Goal: Transaction & Acquisition: Book appointment/travel/reservation

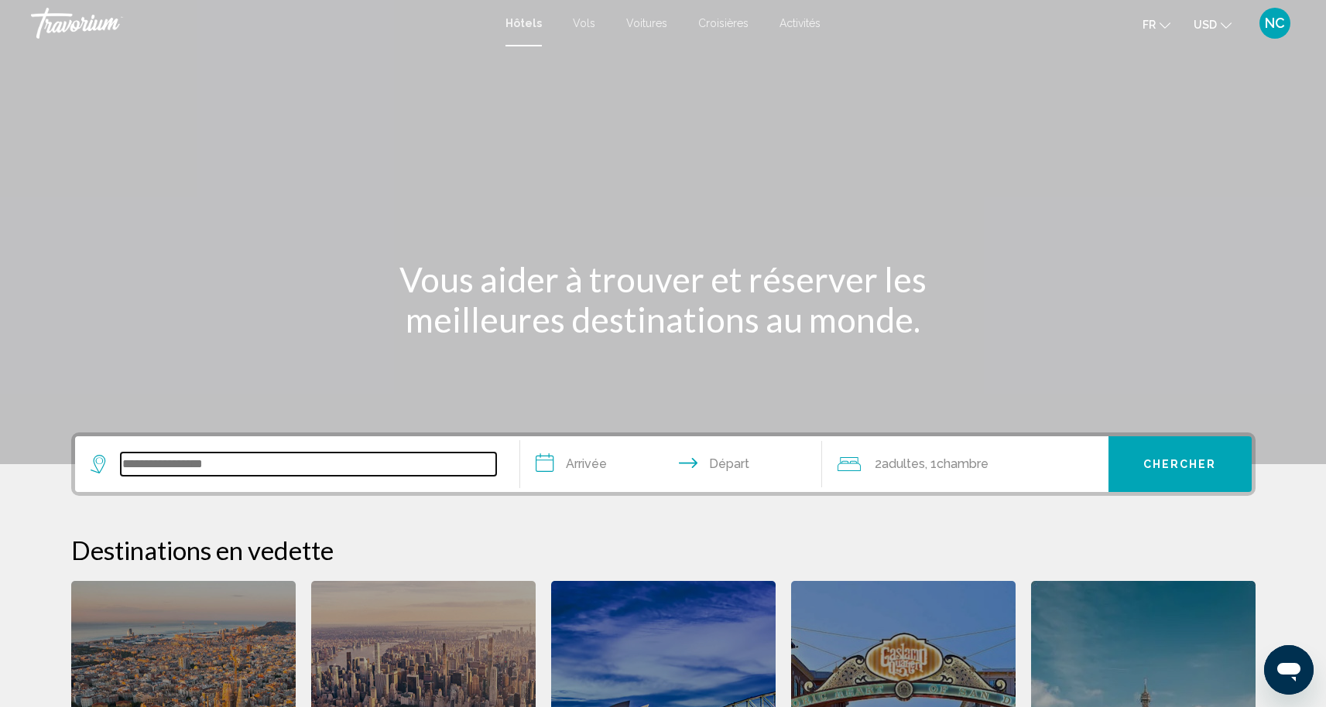
click at [167, 456] on input "Search widget" at bounding box center [308, 464] width 375 height 23
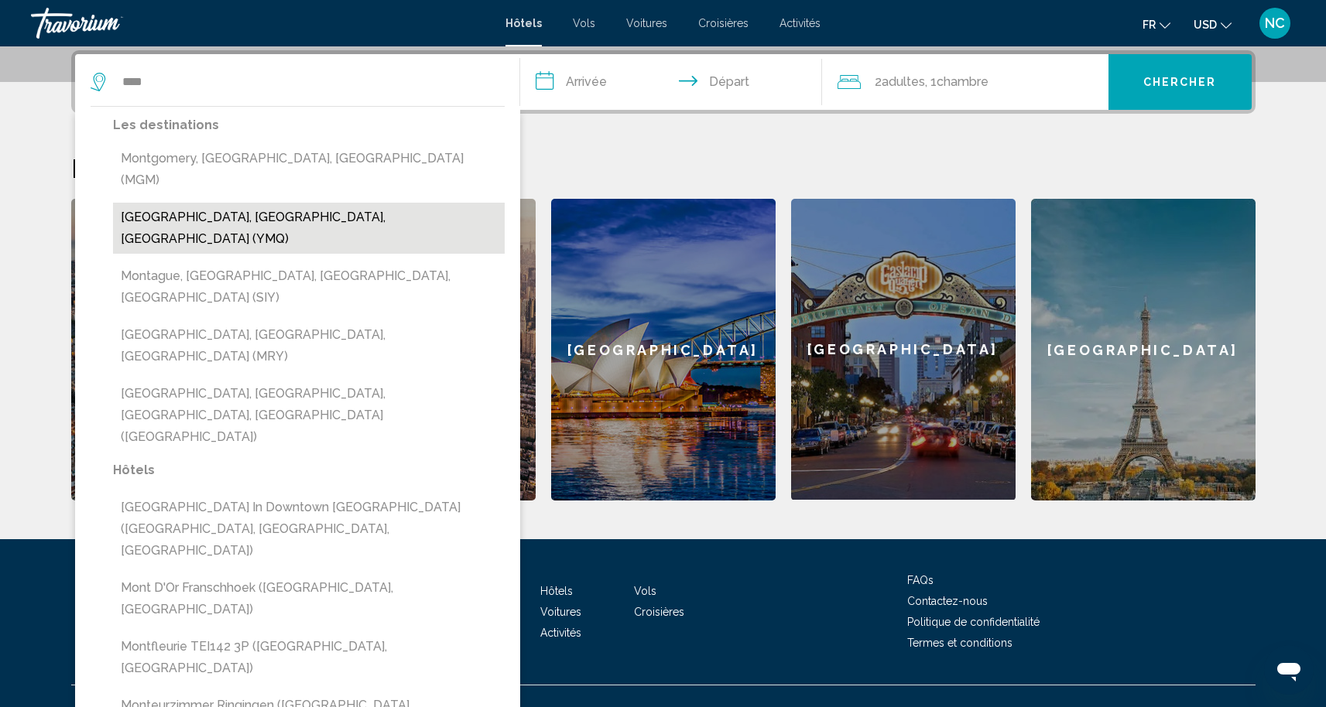
click at [172, 204] on button "[GEOGRAPHIC_DATA], [GEOGRAPHIC_DATA], [GEOGRAPHIC_DATA] (YMQ)" at bounding box center [309, 228] width 392 height 51
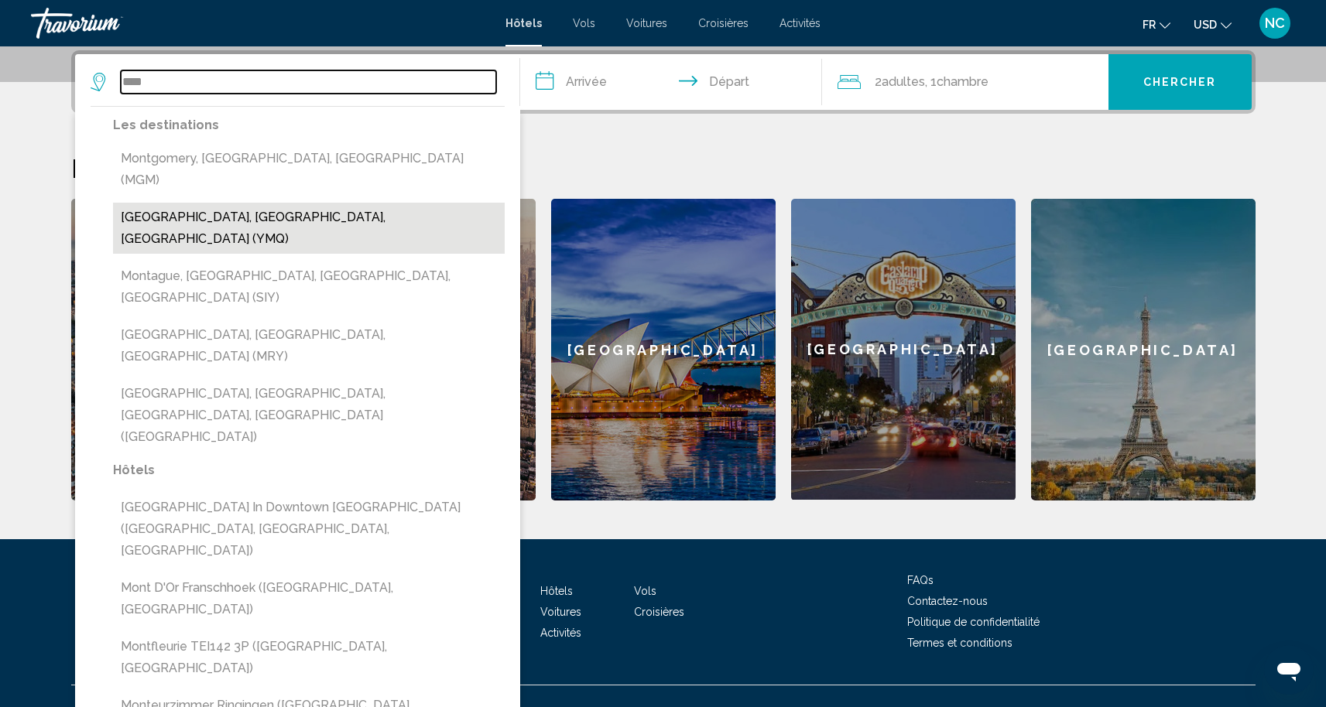
type input "**********"
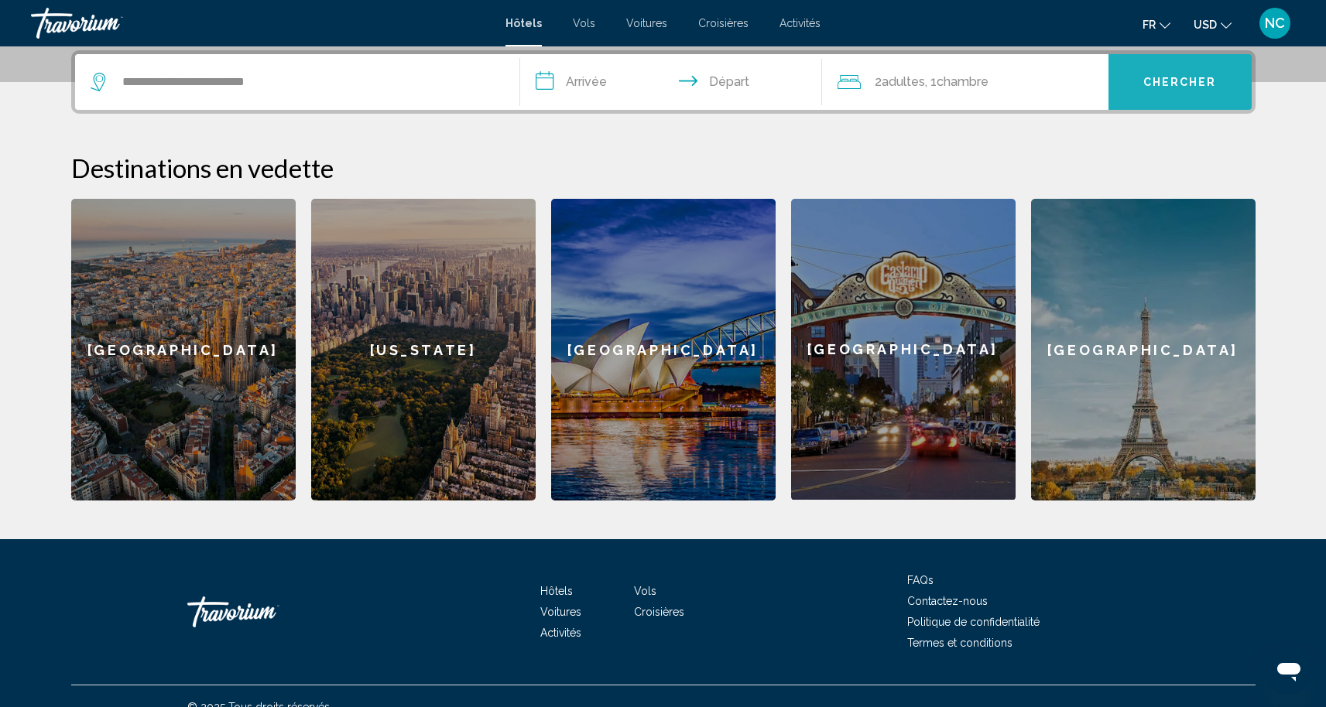
click at [1133, 83] on button "Chercher" at bounding box center [1179, 82] width 143 height 56
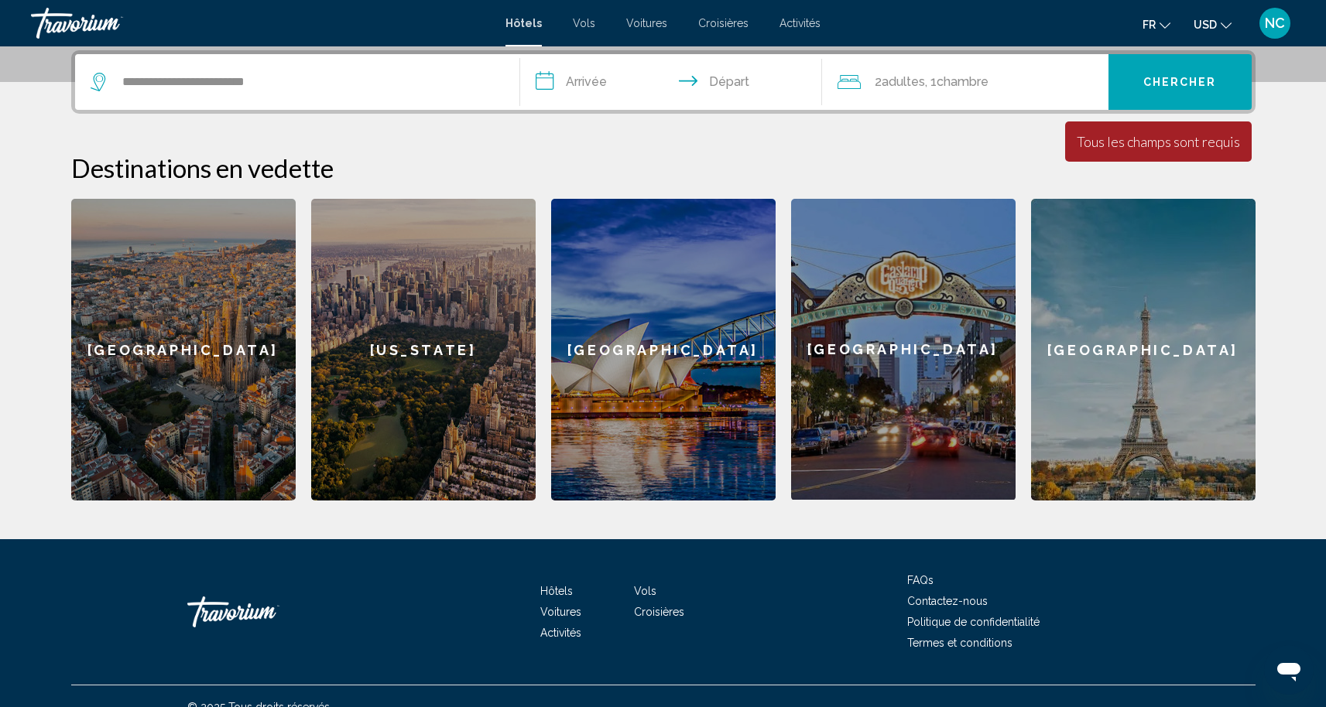
click at [598, 76] on input "**********" at bounding box center [674, 84] width 308 height 60
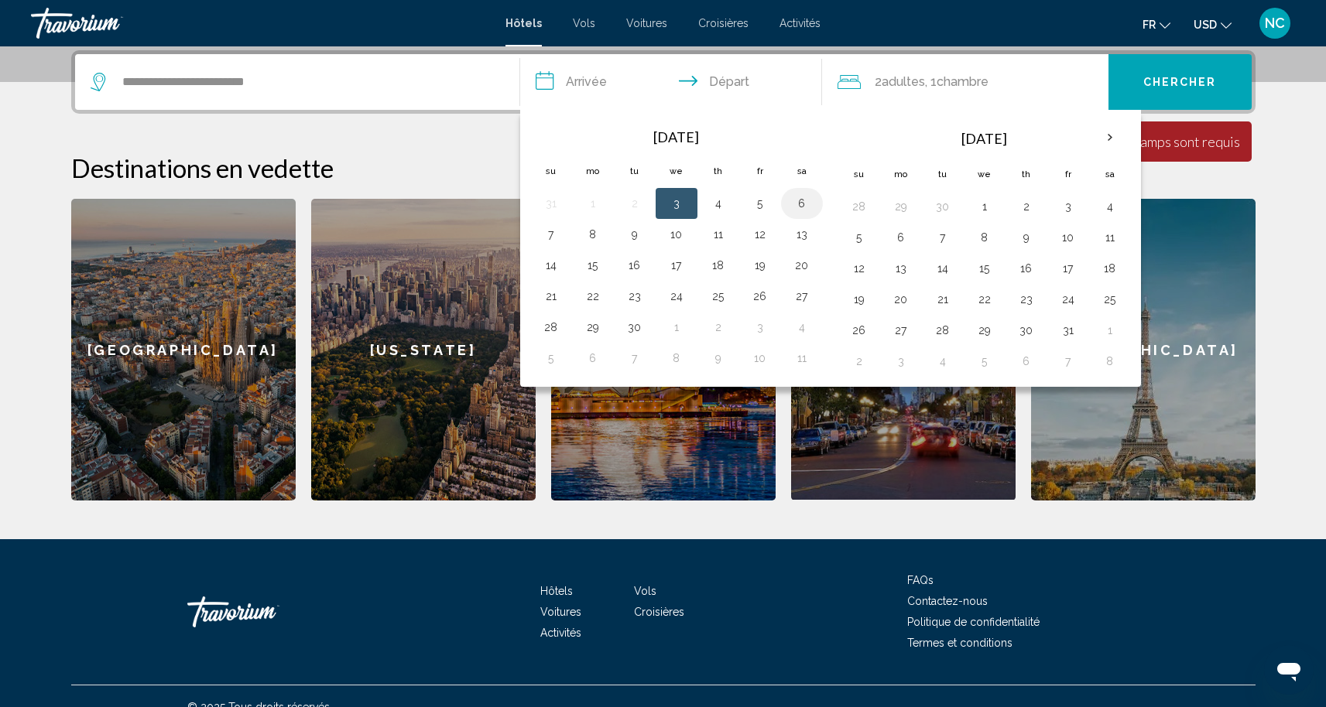
click at [799, 207] on button "6" at bounding box center [801, 204] width 25 height 22
click at [762, 208] on button "5" at bounding box center [760, 204] width 25 height 22
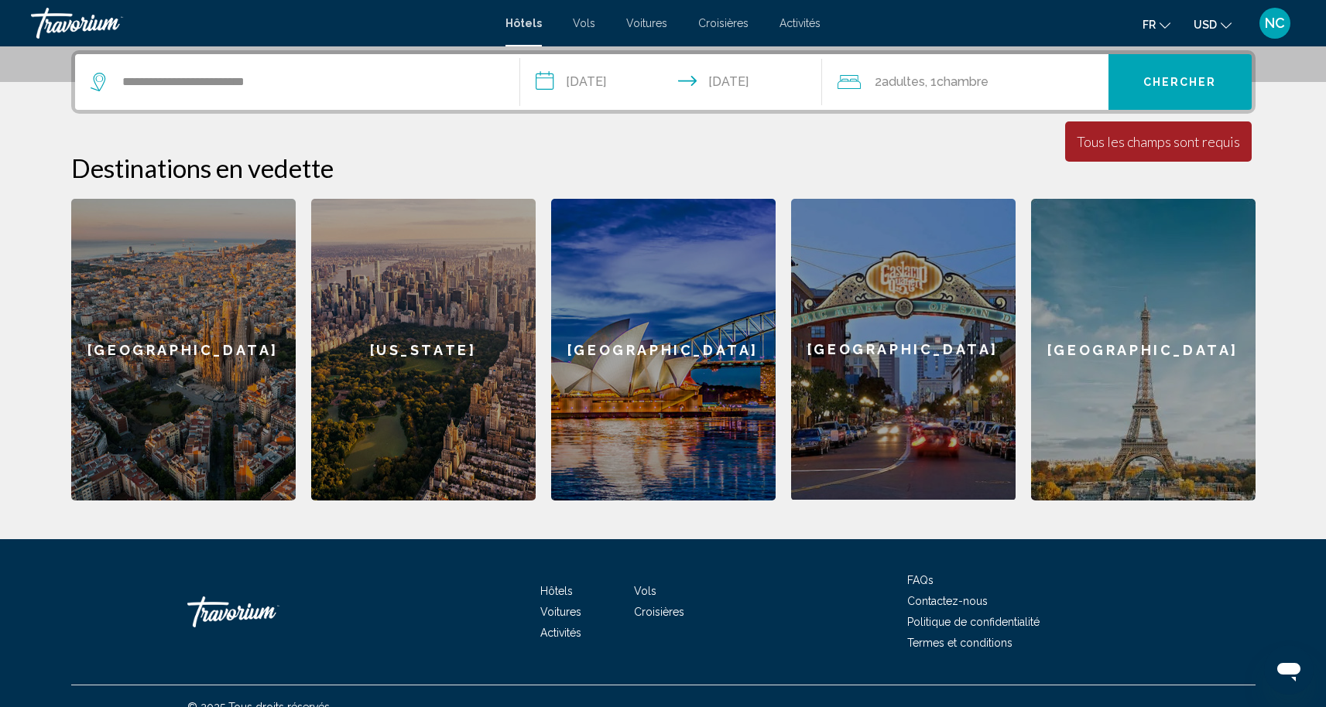
click at [714, 84] on input "**********" at bounding box center [674, 84] width 308 height 60
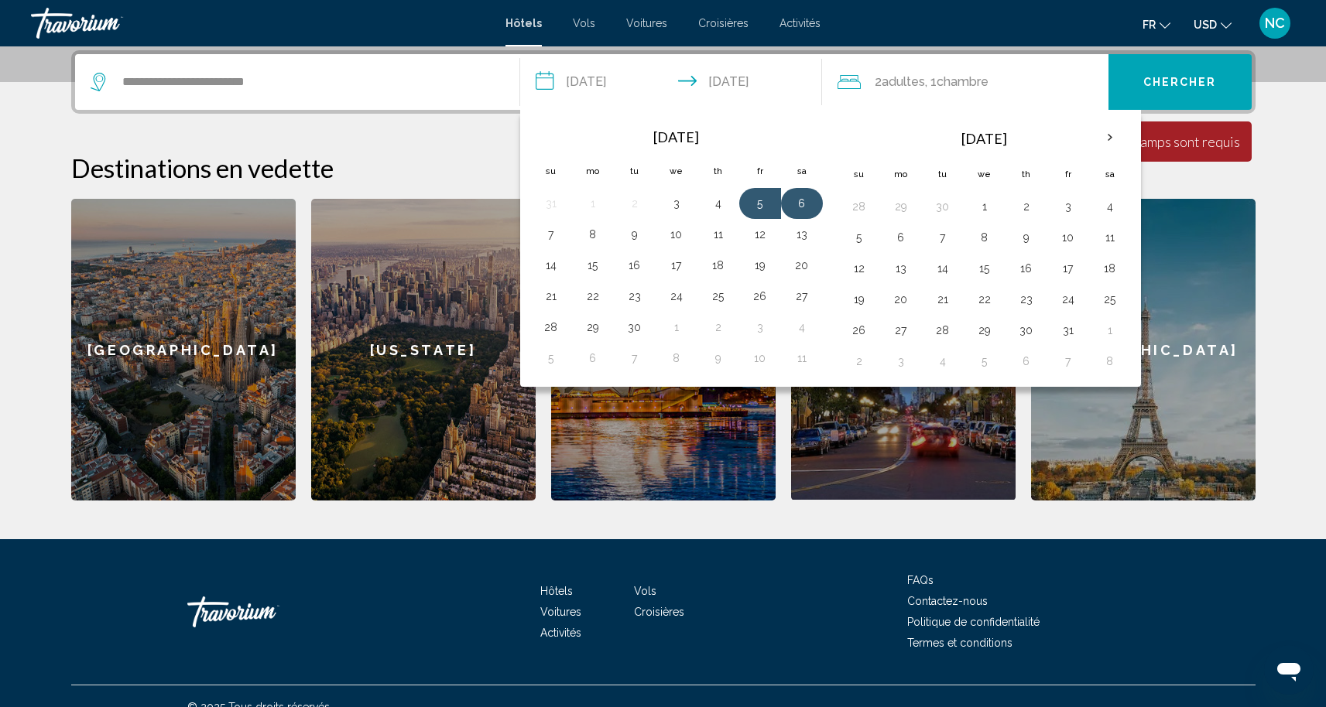
click at [803, 207] on button "6" at bounding box center [801, 204] width 25 height 22
click at [804, 211] on button "6" at bounding box center [801, 204] width 25 height 22
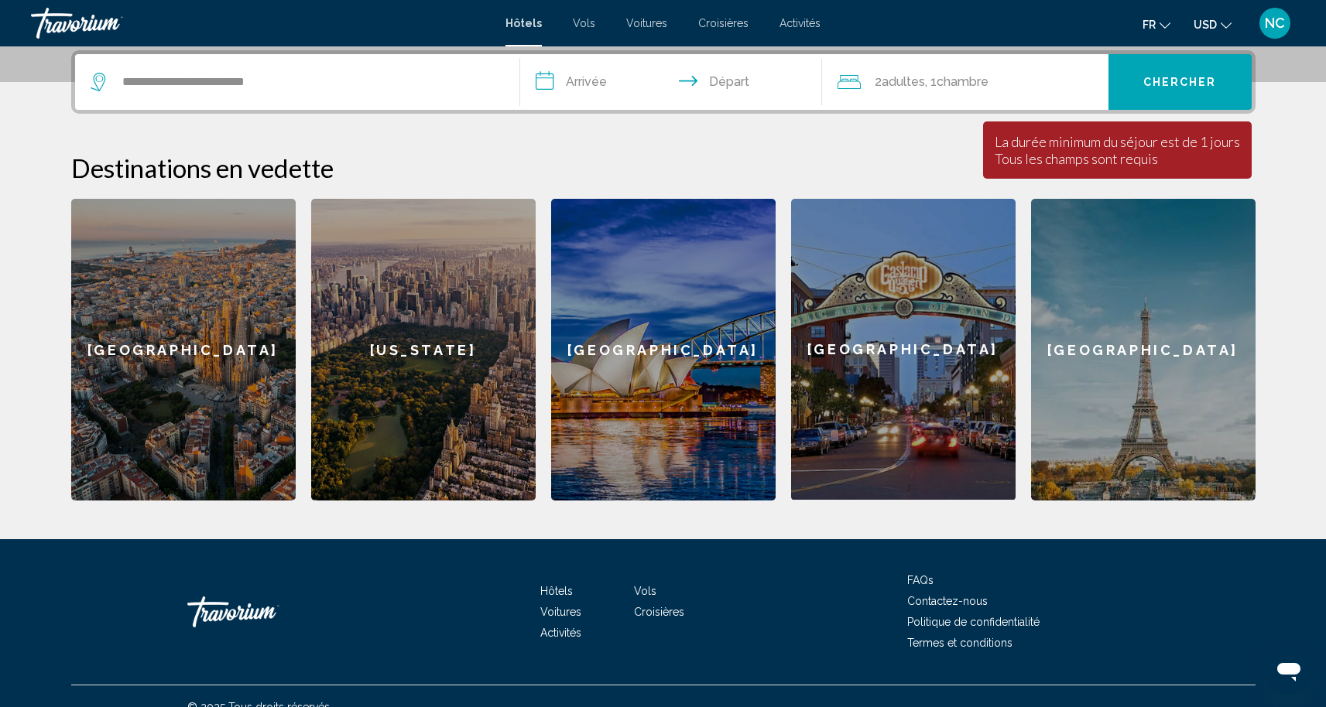
type input "**********"
click at [885, 94] on div "2 Adulte Adultes , 1 Chambre pièces" at bounding box center [972, 82] width 271 height 56
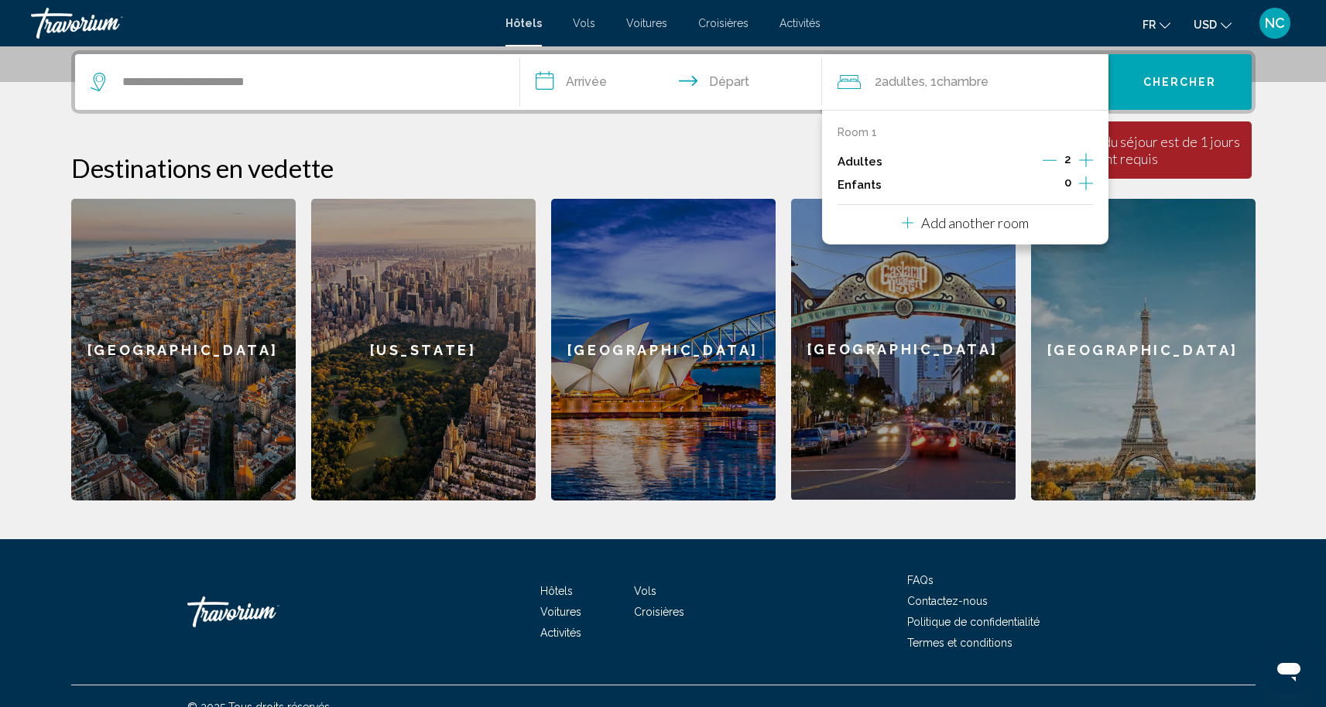
click at [1087, 189] on icon "Increment children" at bounding box center [1086, 183] width 14 height 19
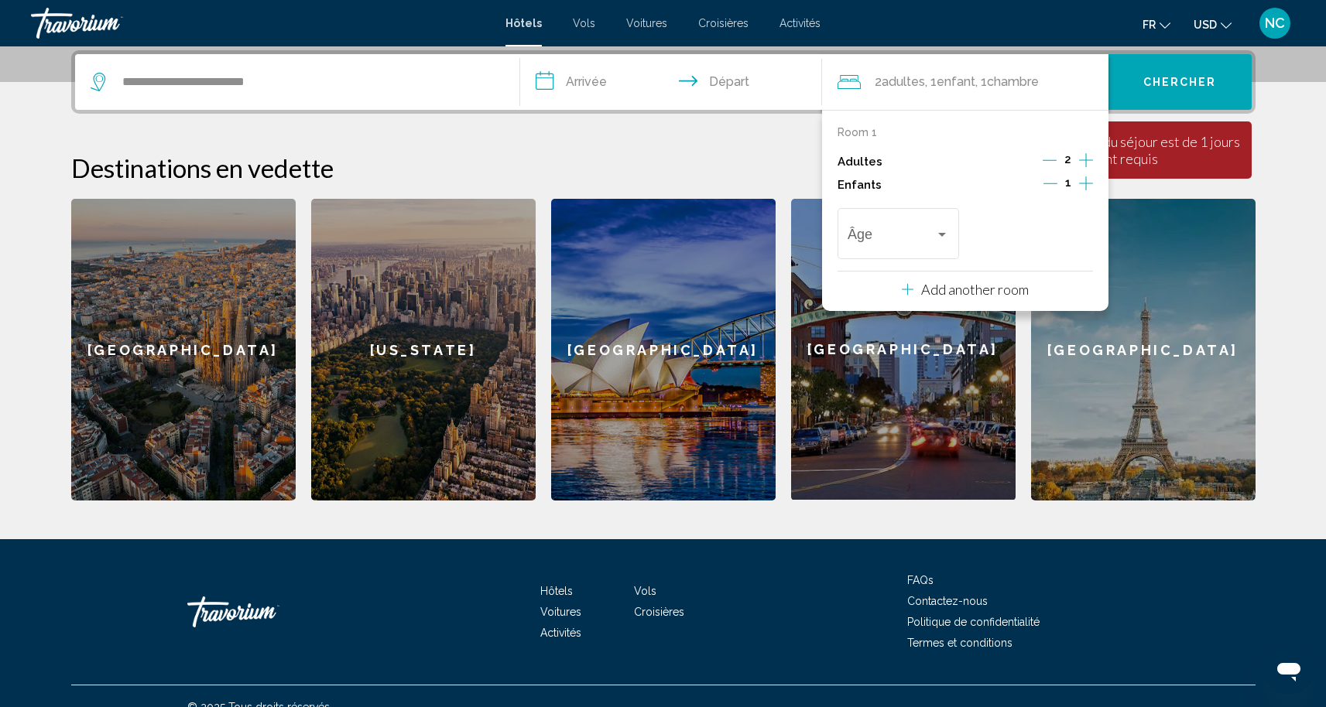
click at [1087, 190] on icon "Increment children" at bounding box center [1086, 183] width 14 height 19
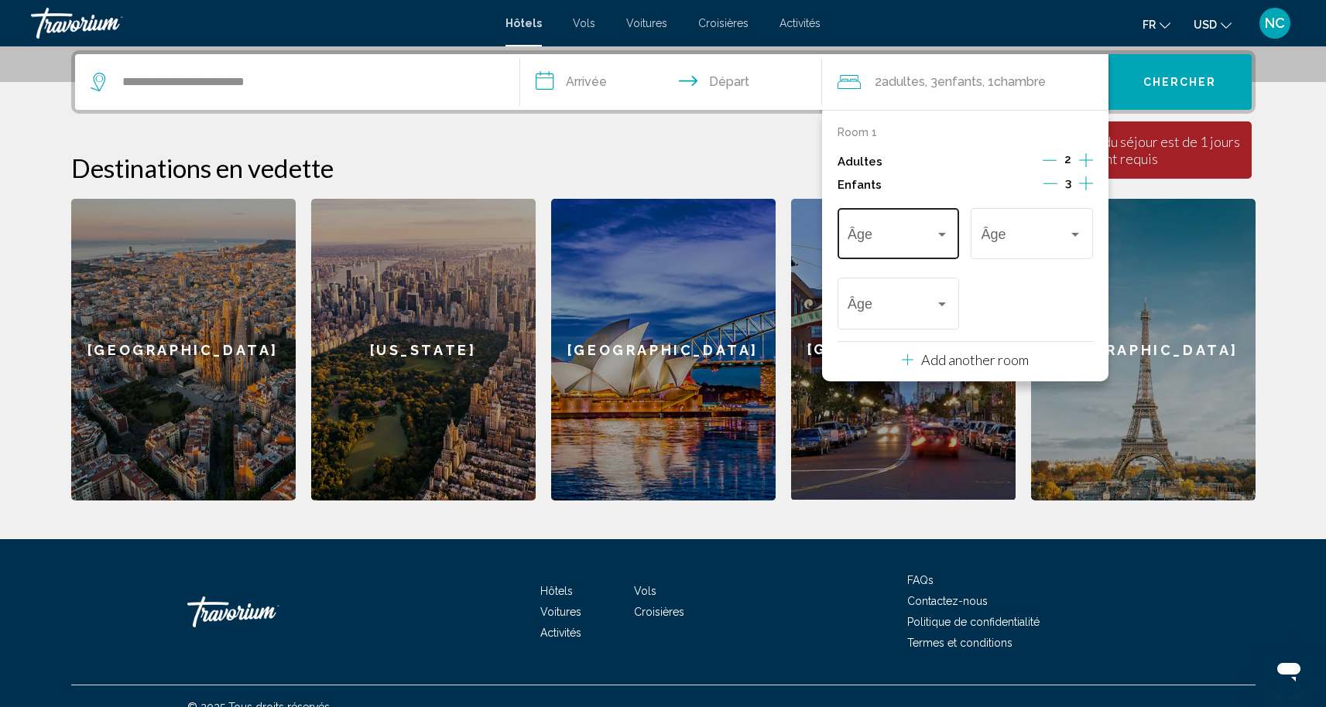
click at [875, 242] on span "Travelers: 2 adults, 3 children" at bounding box center [891, 237] width 87 height 15
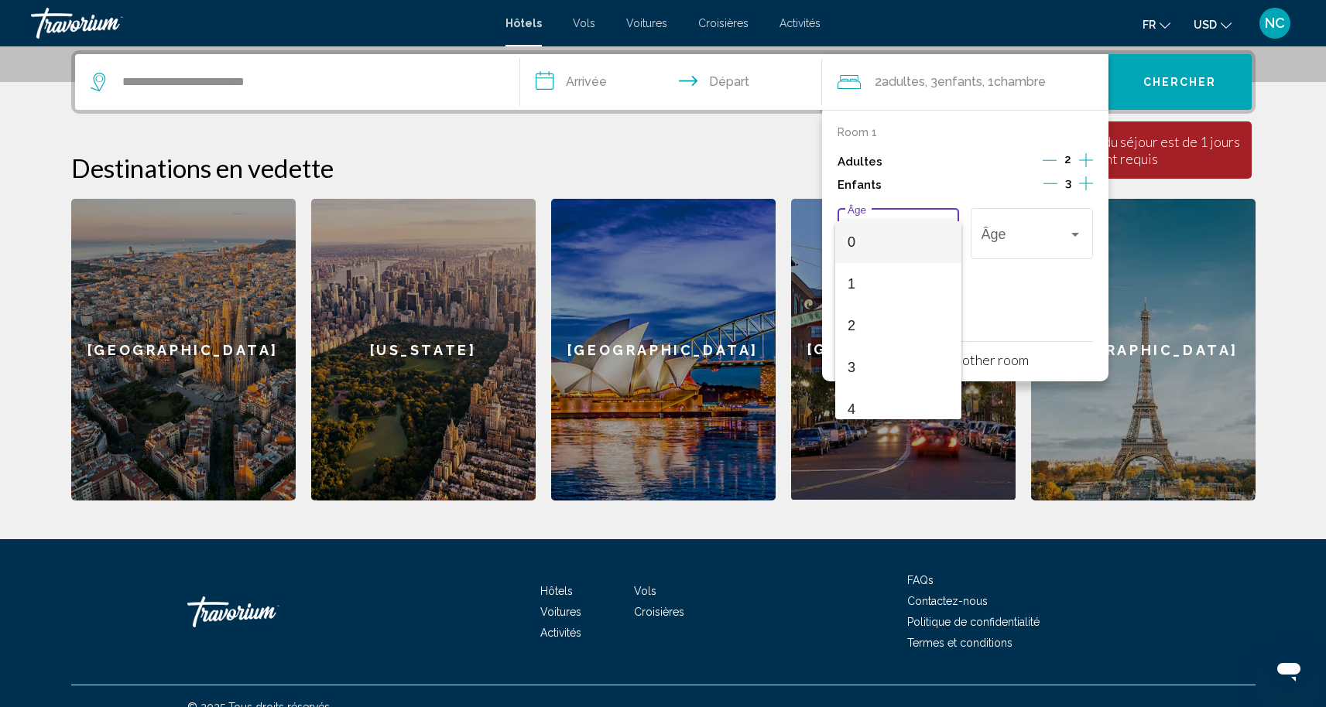
click at [990, 194] on div at bounding box center [663, 353] width 1326 height 707
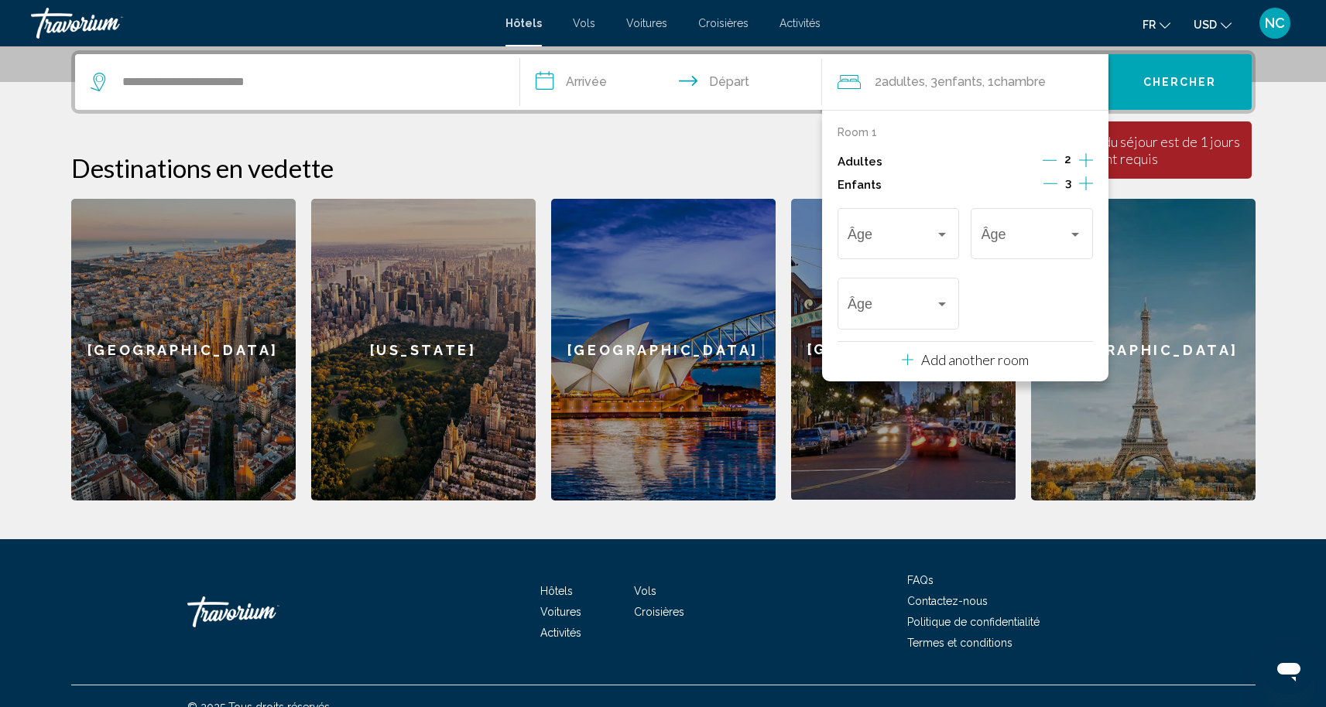
click at [1053, 163] on icon "Decrement adults" at bounding box center [1050, 160] width 14 height 14
click at [1053, 188] on icon "Decrement children" at bounding box center [1050, 183] width 14 height 14
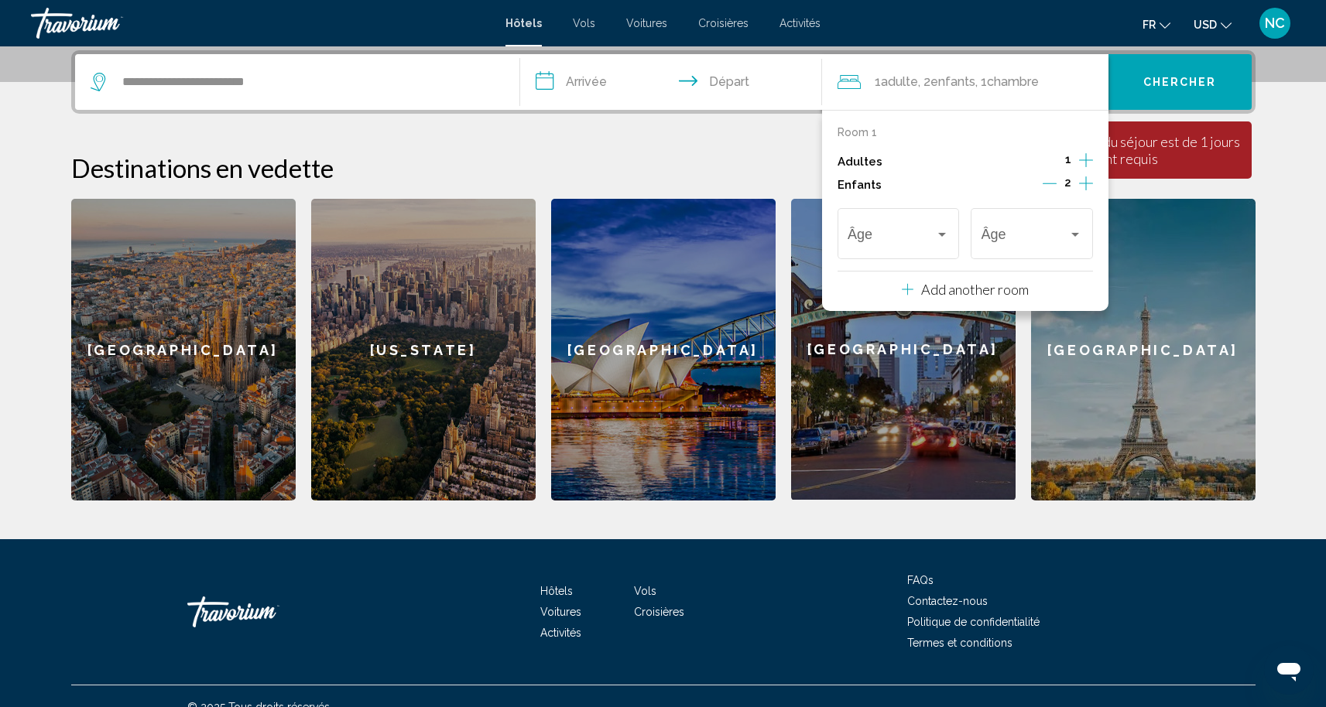
click at [1053, 188] on icon "Decrement children" at bounding box center [1050, 183] width 14 height 14
click at [907, 236] on span "Travelers: 1 adult, 1 child" at bounding box center [891, 237] width 87 height 15
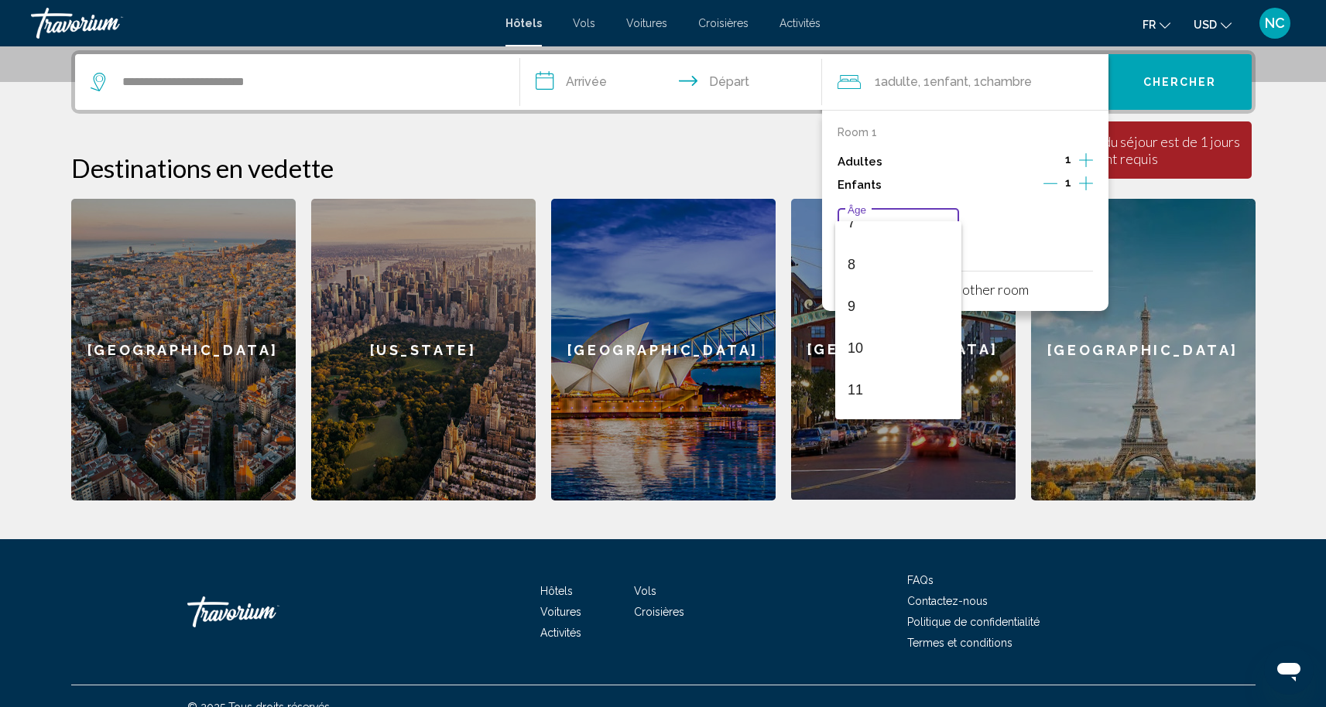
scroll to position [334, 0]
click at [882, 409] on span "12" at bounding box center [898, 410] width 101 height 42
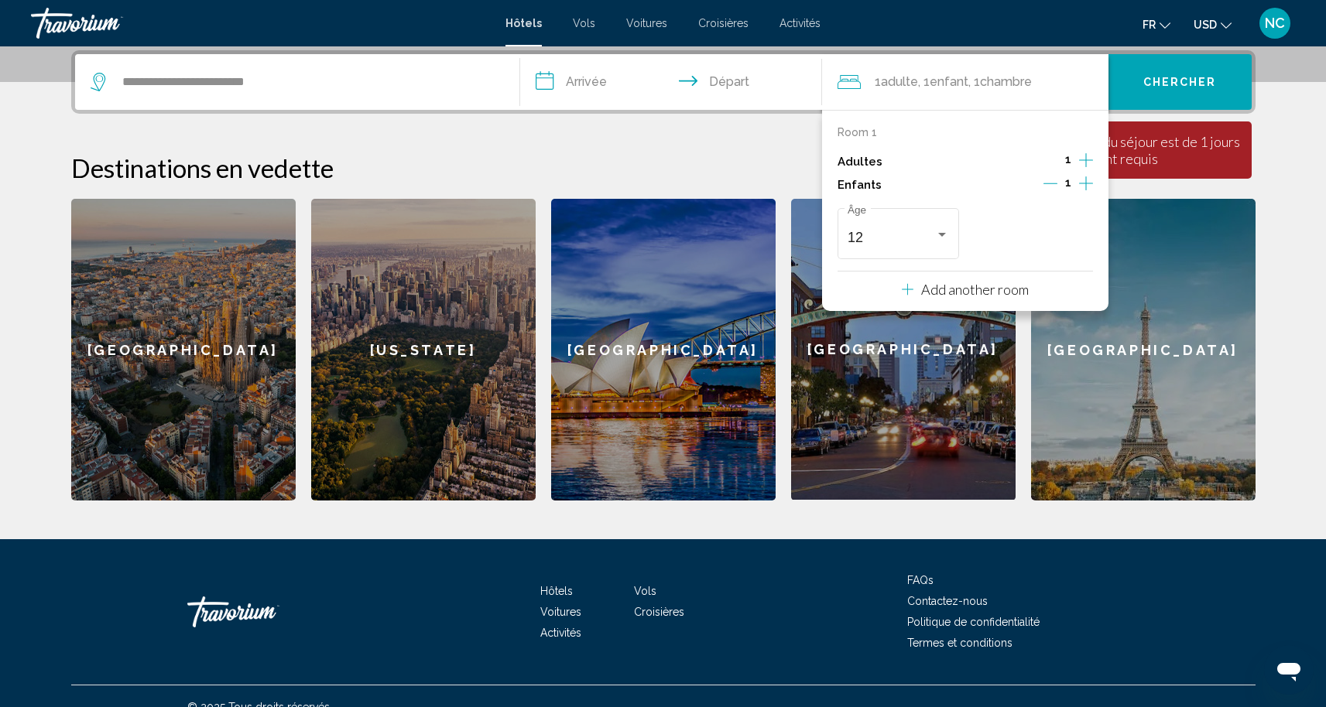
click at [1175, 304] on div "[GEOGRAPHIC_DATA]" at bounding box center [1143, 350] width 224 height 302
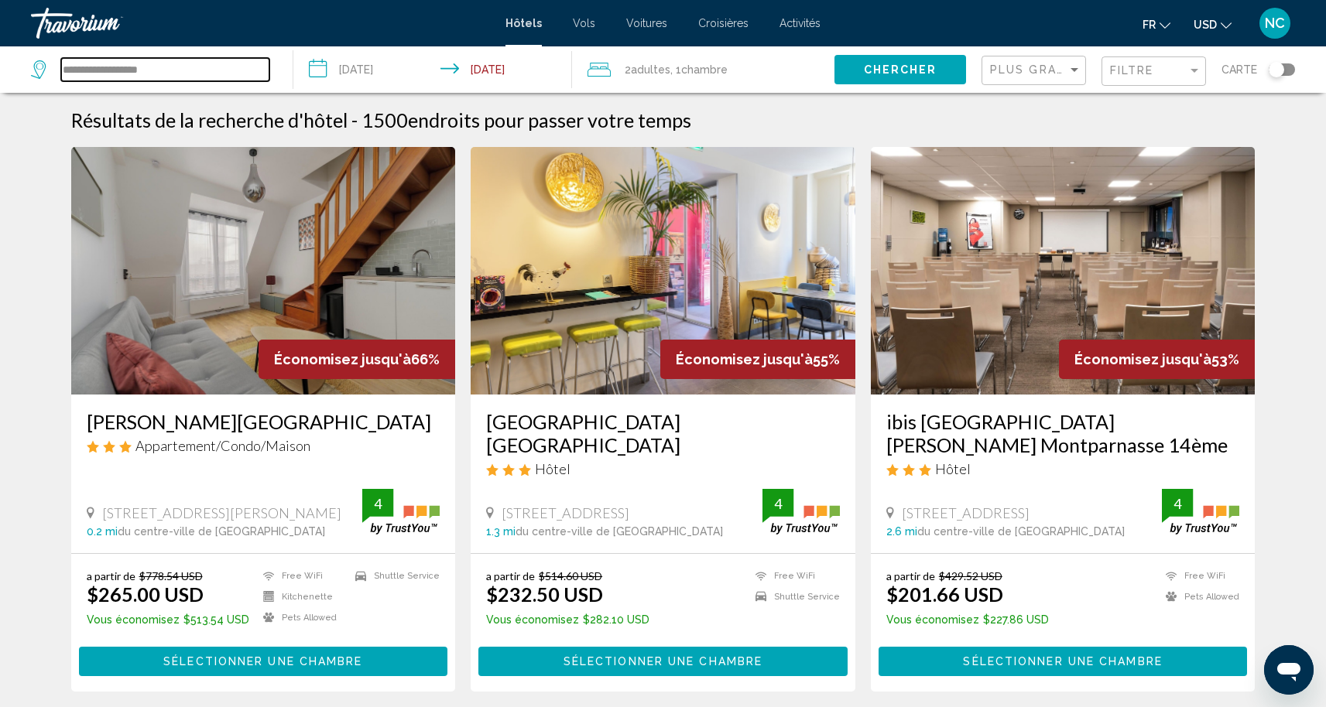
click at [98, 76] on input "**********" at bounding box center [165, 69] width 208 height 23
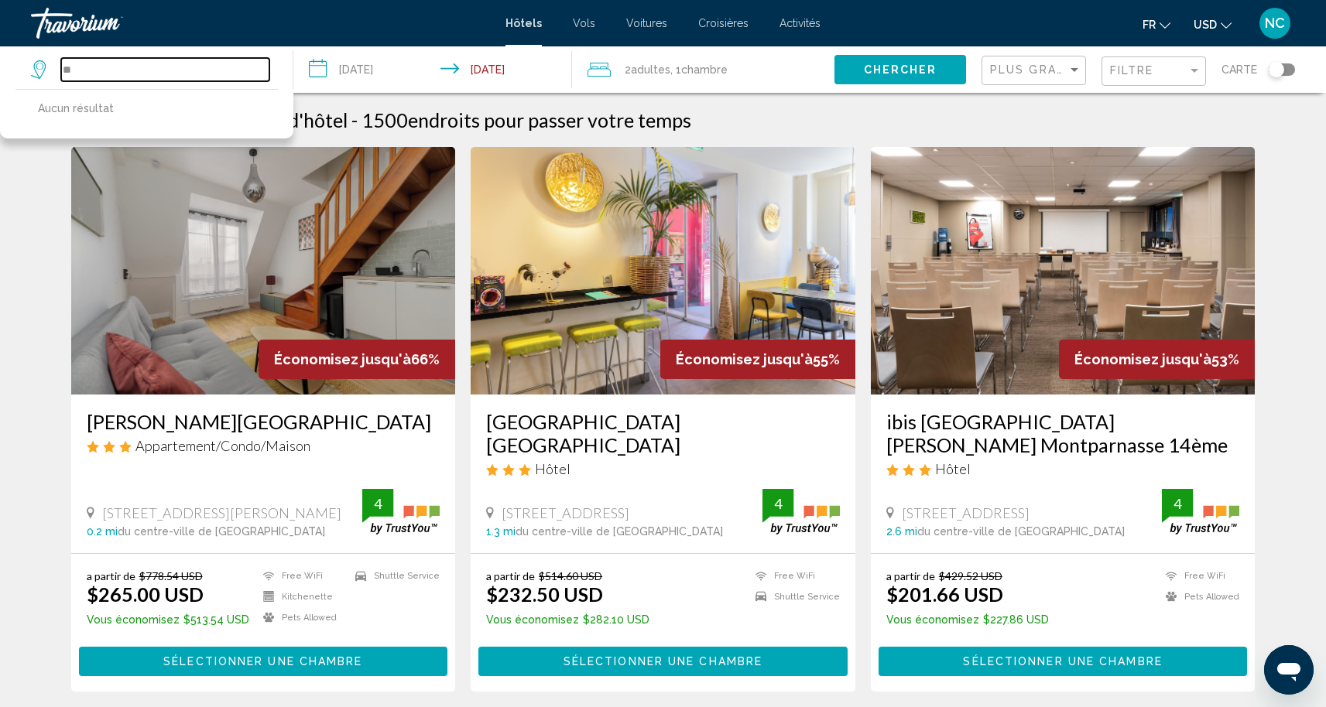
type input "*"
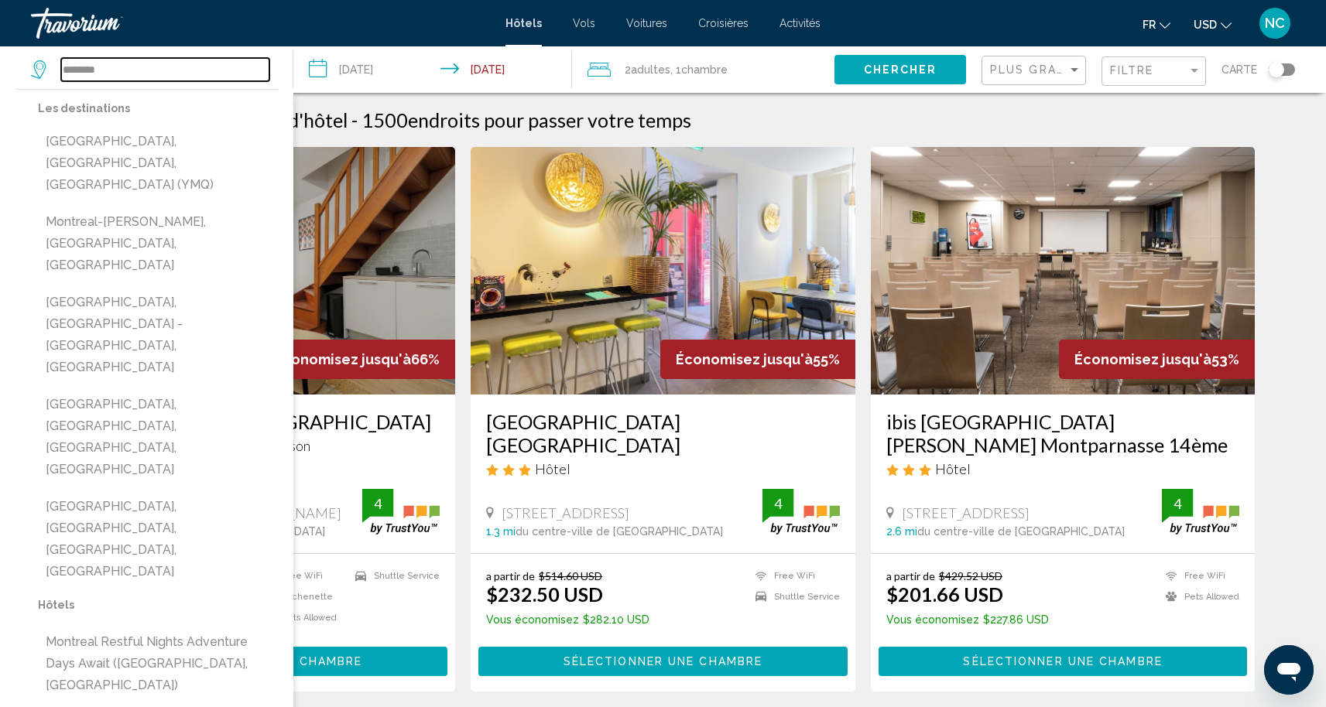
drag, startPoint x: 125, startPoint y: 80, endPoint x: 128, endPoint y: 68, distance: 12.2
click at [128, 68] on input "********" at bounding box center [165, 69] width 208 height 23
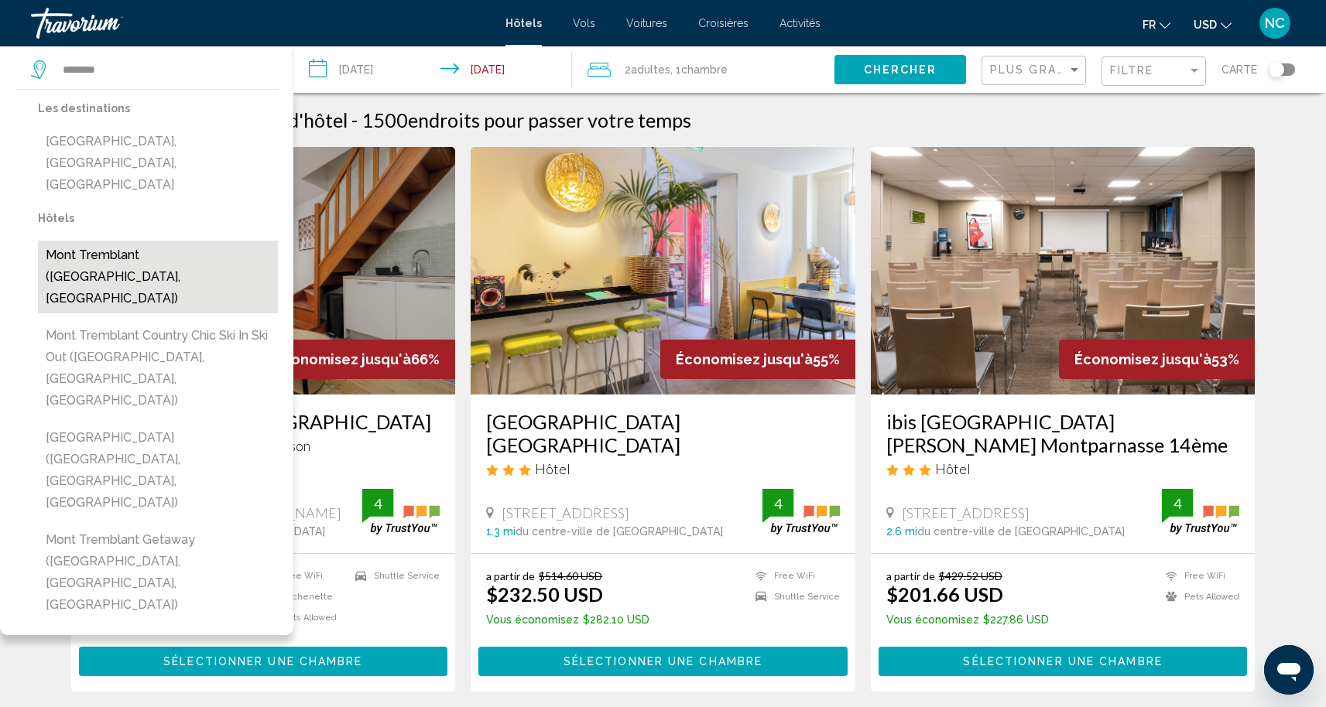
drag, startPoint x: 128, startPoint y: 68, endPoint x: 115, endPoint y: 237, distance: 169.2
click at [115, 241] on button "Mont Tremblant ([GEOGRAPHIC_DATA], [GEOGRAPHIC_DATA])" at bounding box center [158, 277] width 240 height 73
type input "**********"
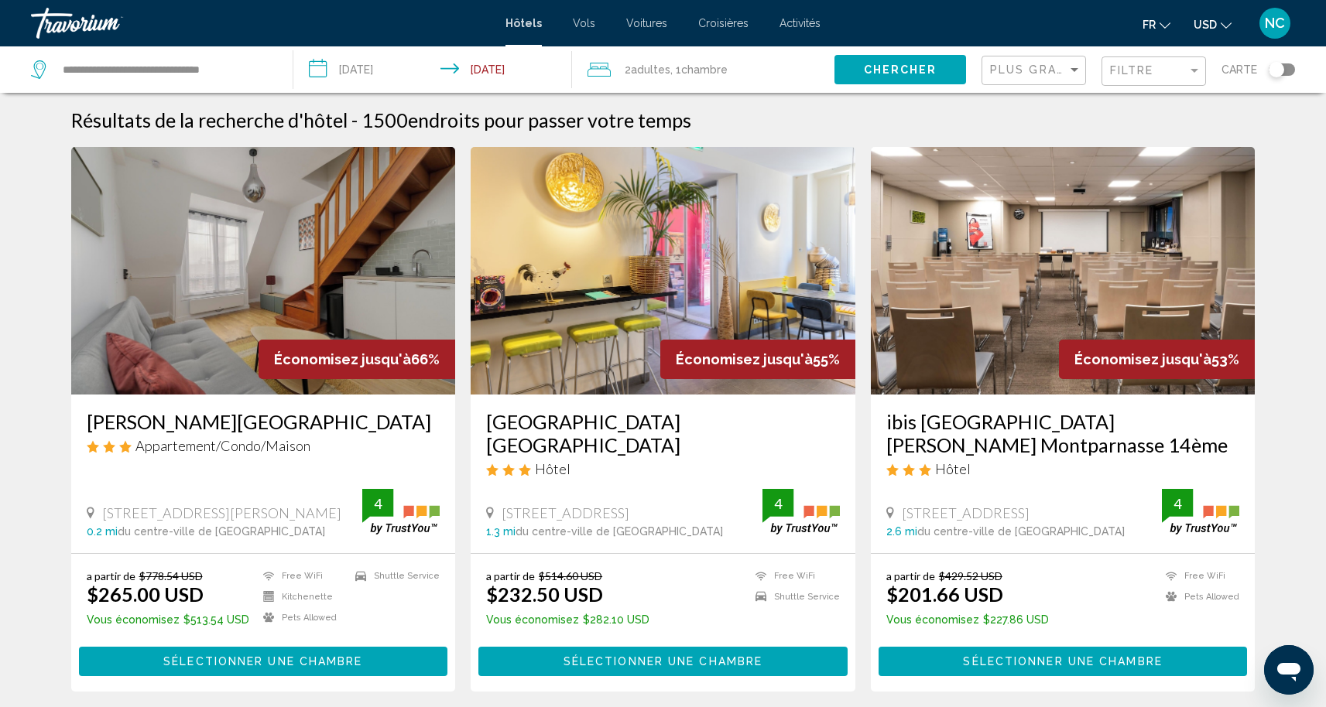
click at [385, 73] on input "**********" at bounding box center [435, 71] width 284 height 51
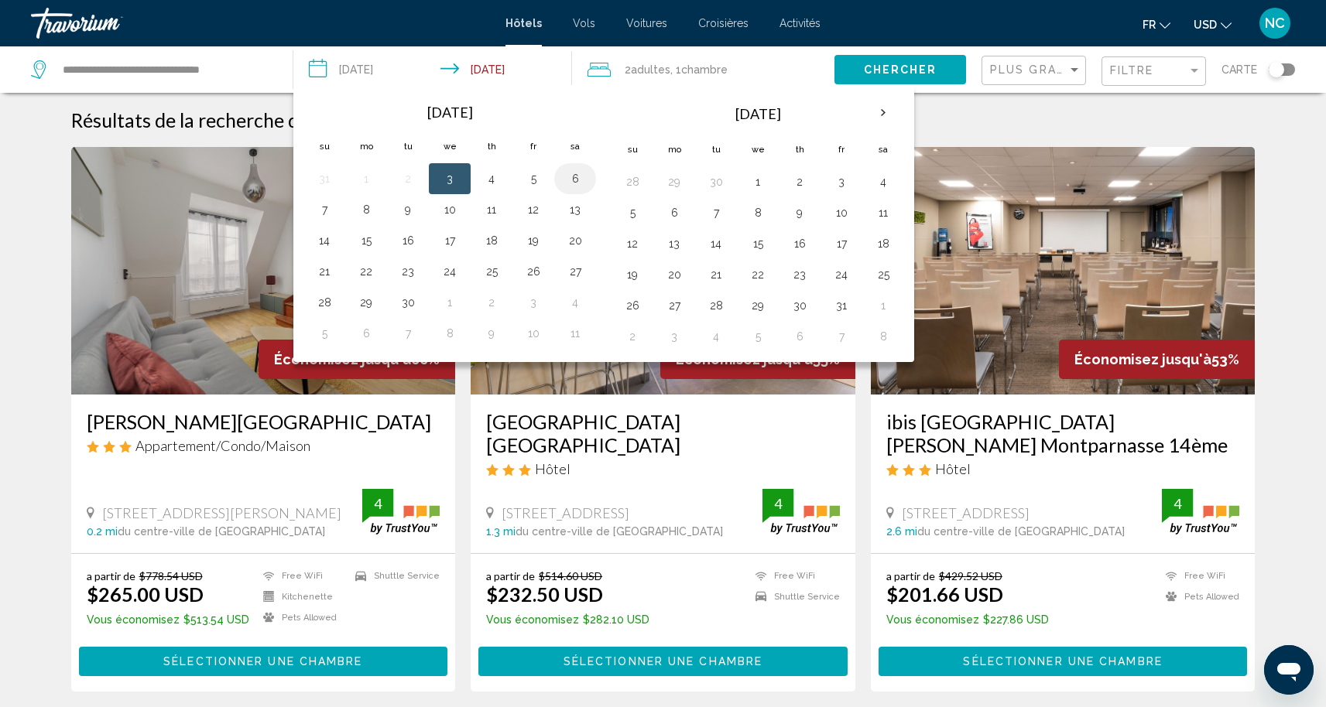
click at [574, 184] on button "6" at bounding box center [575, 179] width 25 height 22
click at [379, 219] on td "8" at bounding box center [366, 209] width 42 height 31
click at [373, 214] on button "8" at bounding box center [366, 210] width 25 height 22
type input "**********"
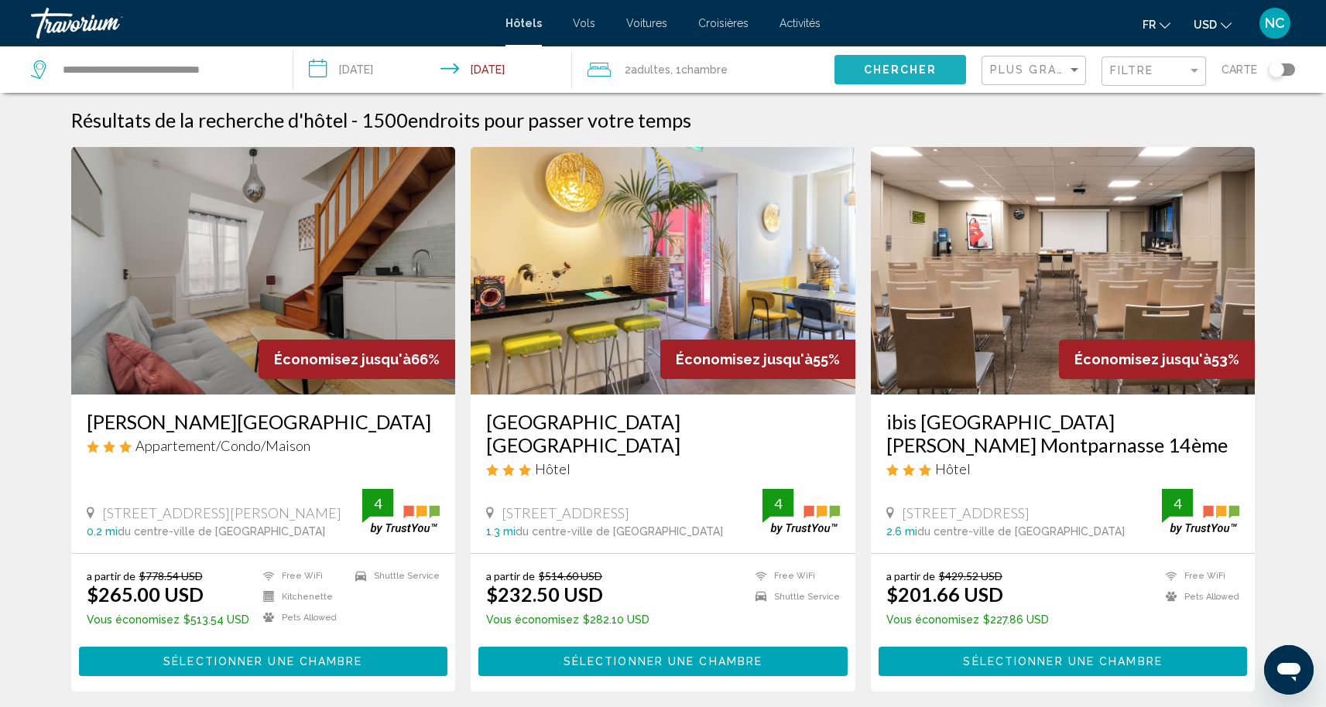
click at [876, 65] on span "Chercher" at bounding box center [901, 70] width 74 height 12
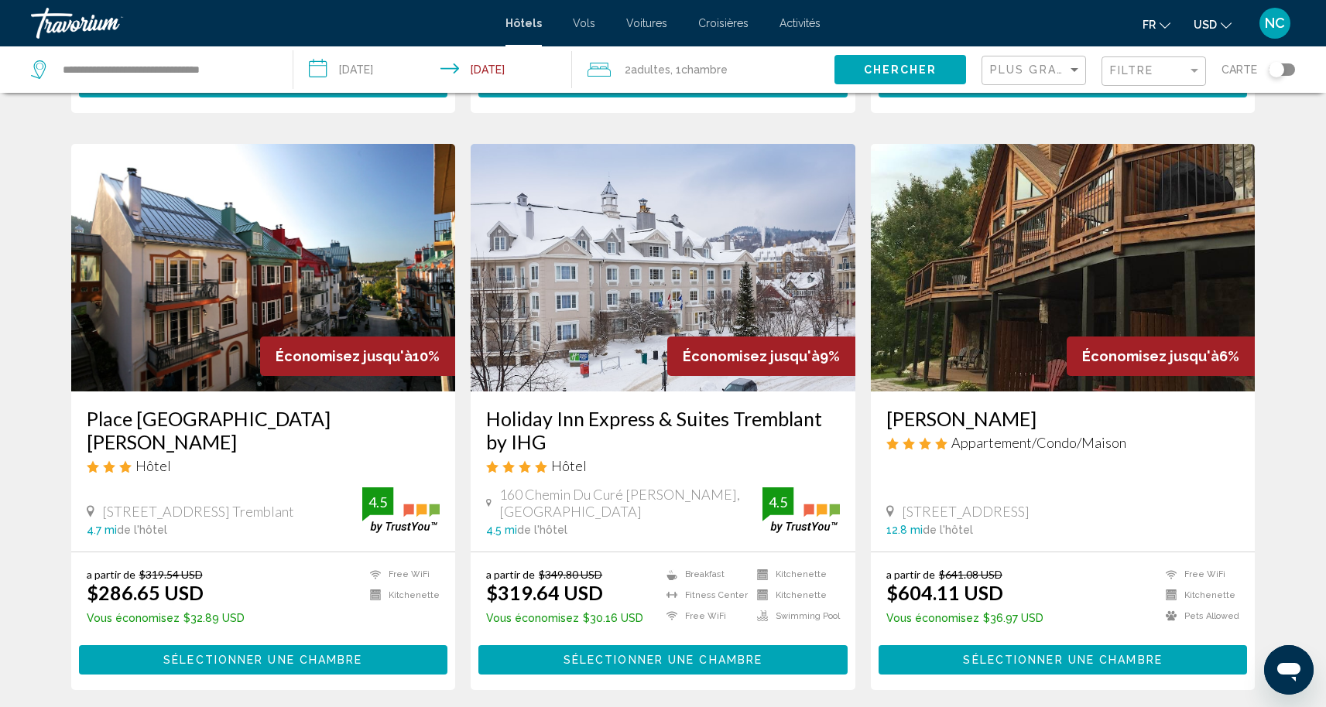
scroll to position [571, 0]
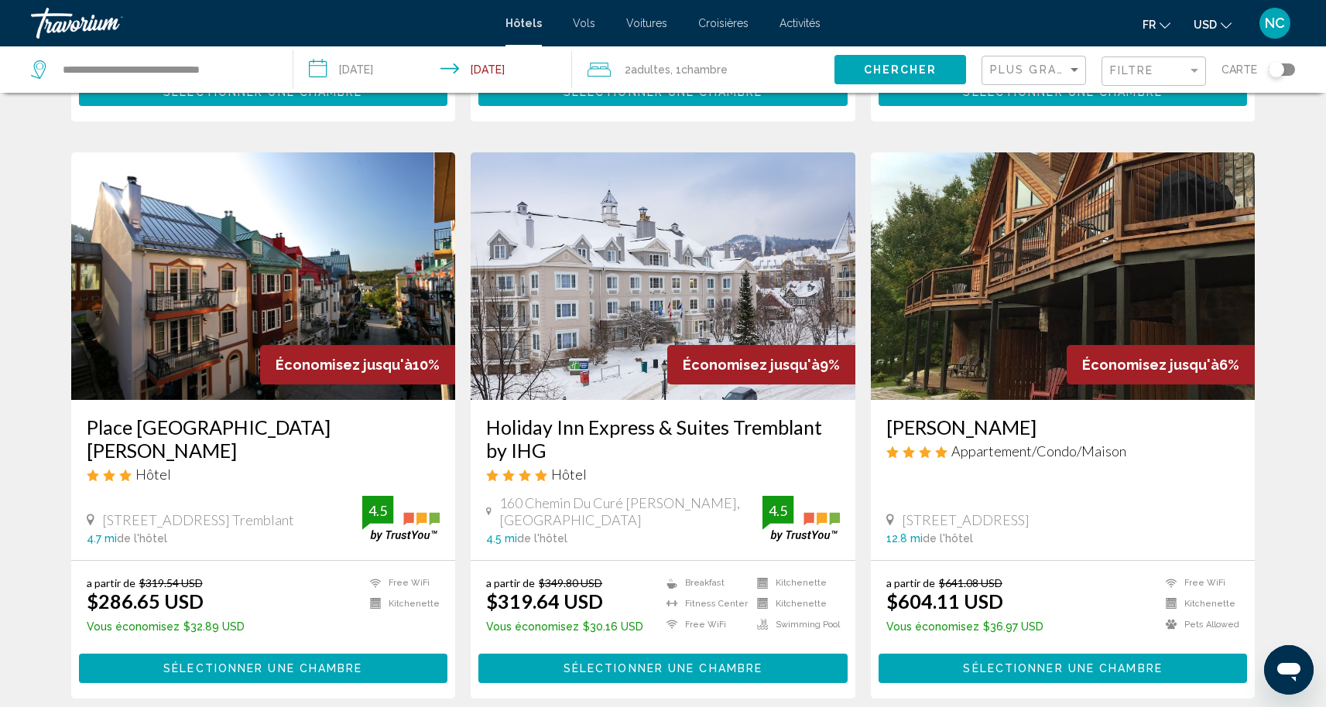
click at [578, 672] on span "Sélectionner une chambre" at bounding box center [662, 669] width 199 height 12
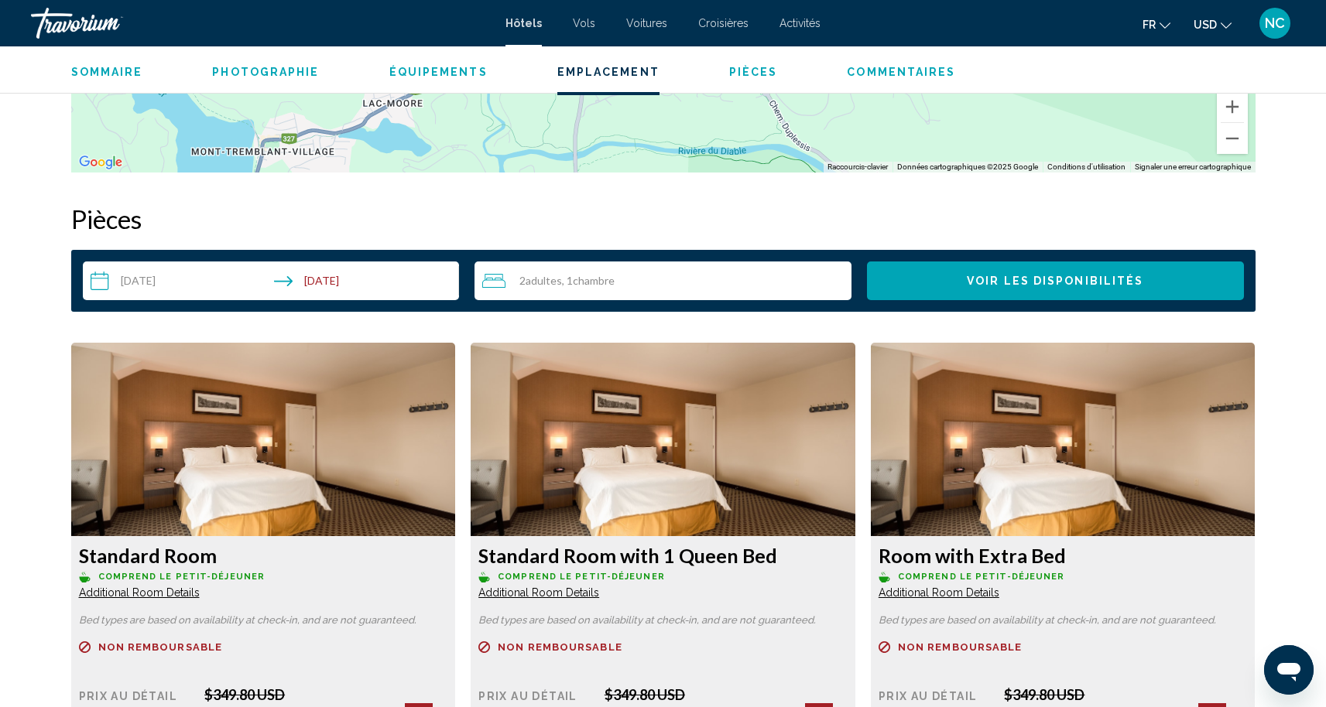
scroll to position [1856, 0]
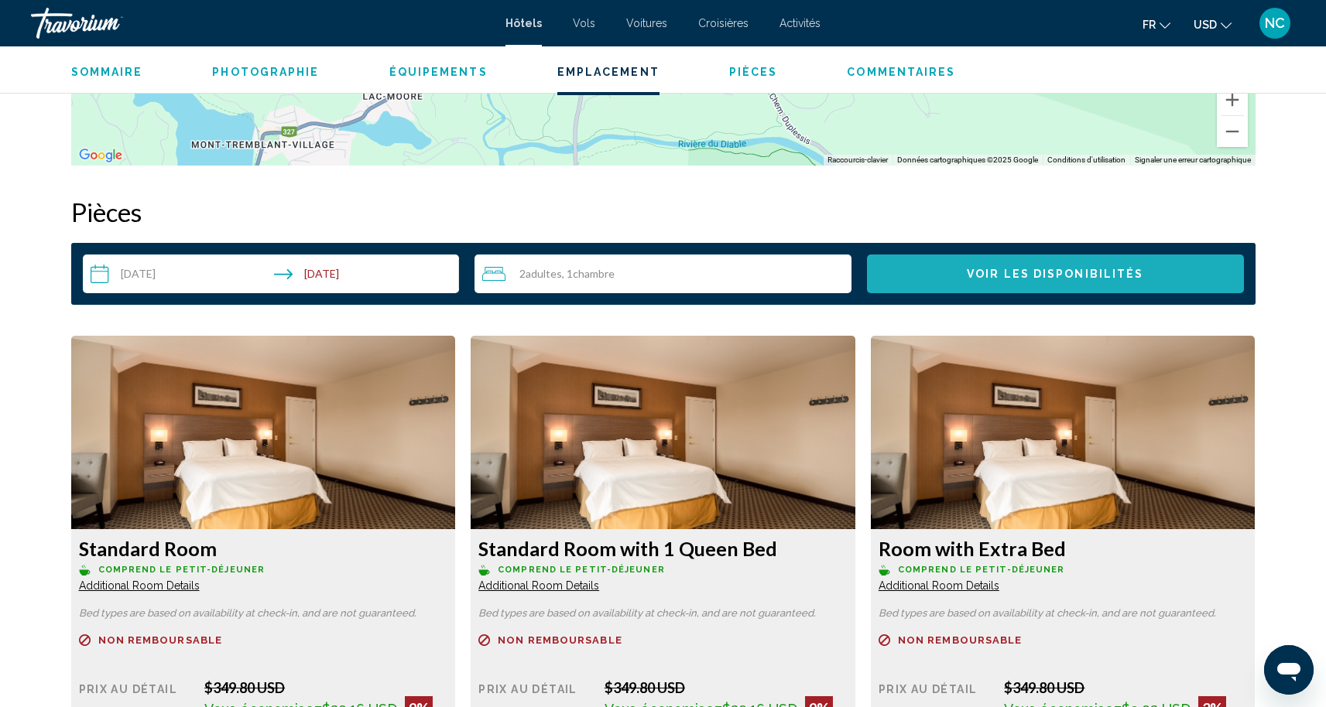
click at [1064, 277] on span "Voir les disponibilités" at bounding box center [1055, 275] width 176 height 12
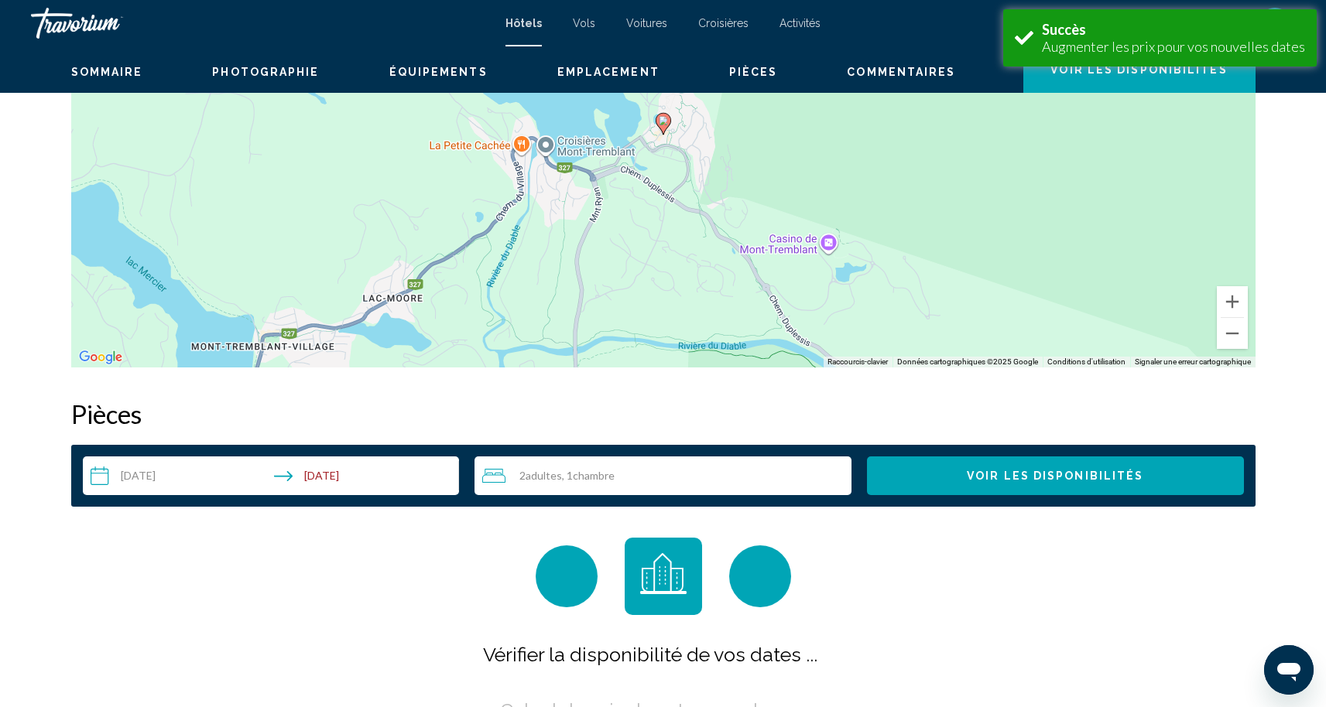
scroll to position [1959, 0]
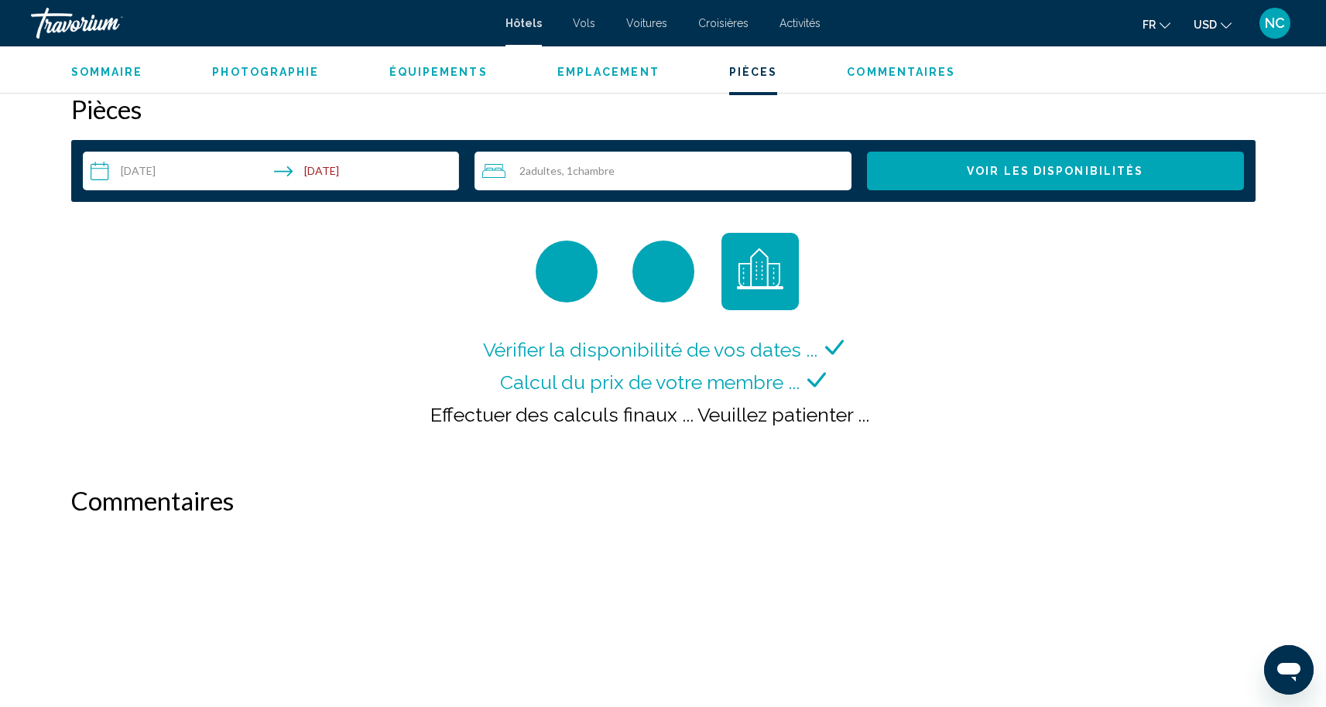
click at [362, 177] on input "**********" at bounding box center [274, 173] width 383 height 43
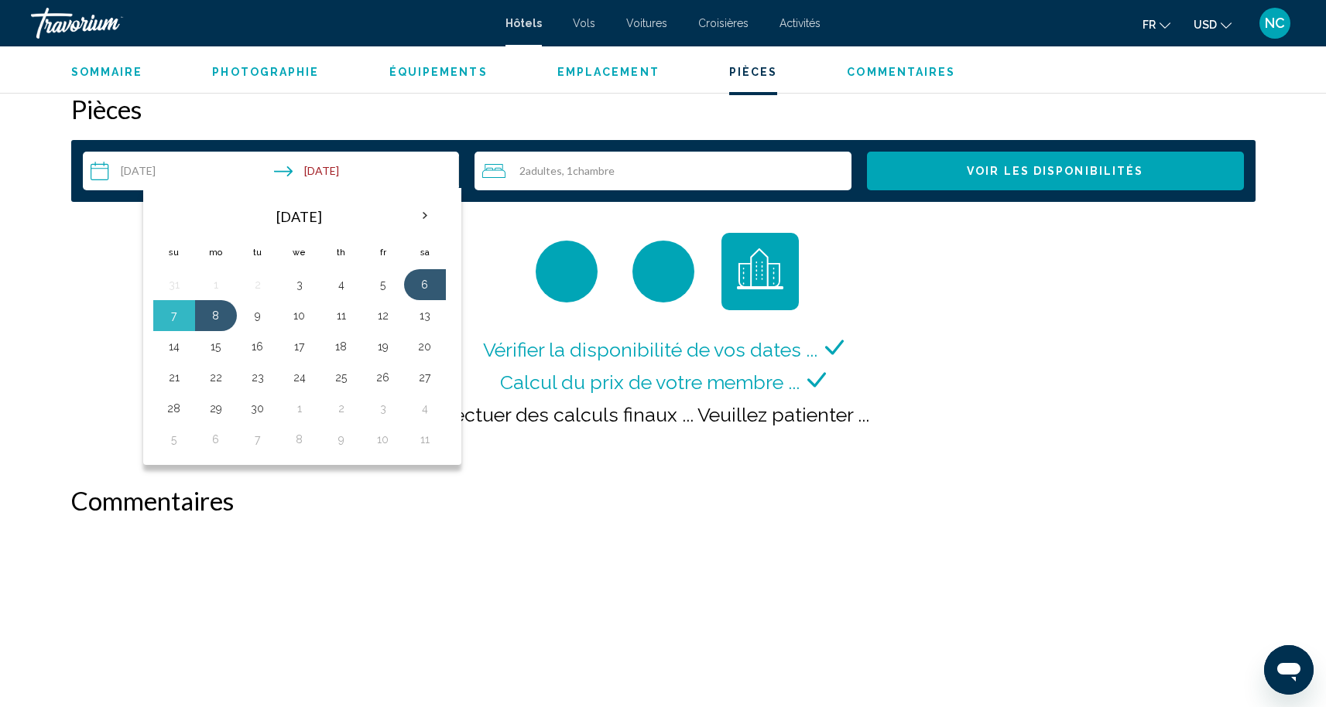
drag, startPoint x: 676, startPoint y: 190, endPoint x: 643, endPoint y: 190, distance: 32.5
click at [673, 190] on div "2 Adulte Adultes , 1 Chambre pièces" at bounding box center [666, 171] width 369 height 39
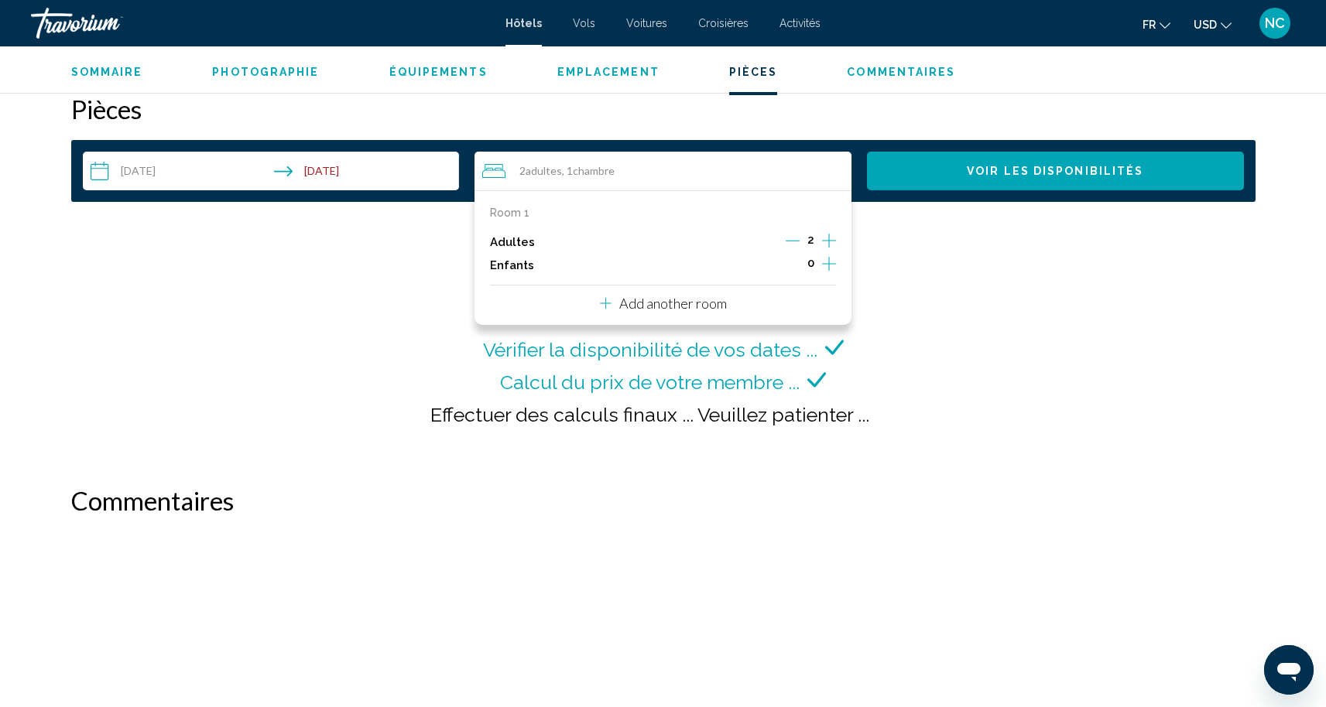
click at [132, 175] on input "**********" at bounding box center [274, 173] width 383 height 43
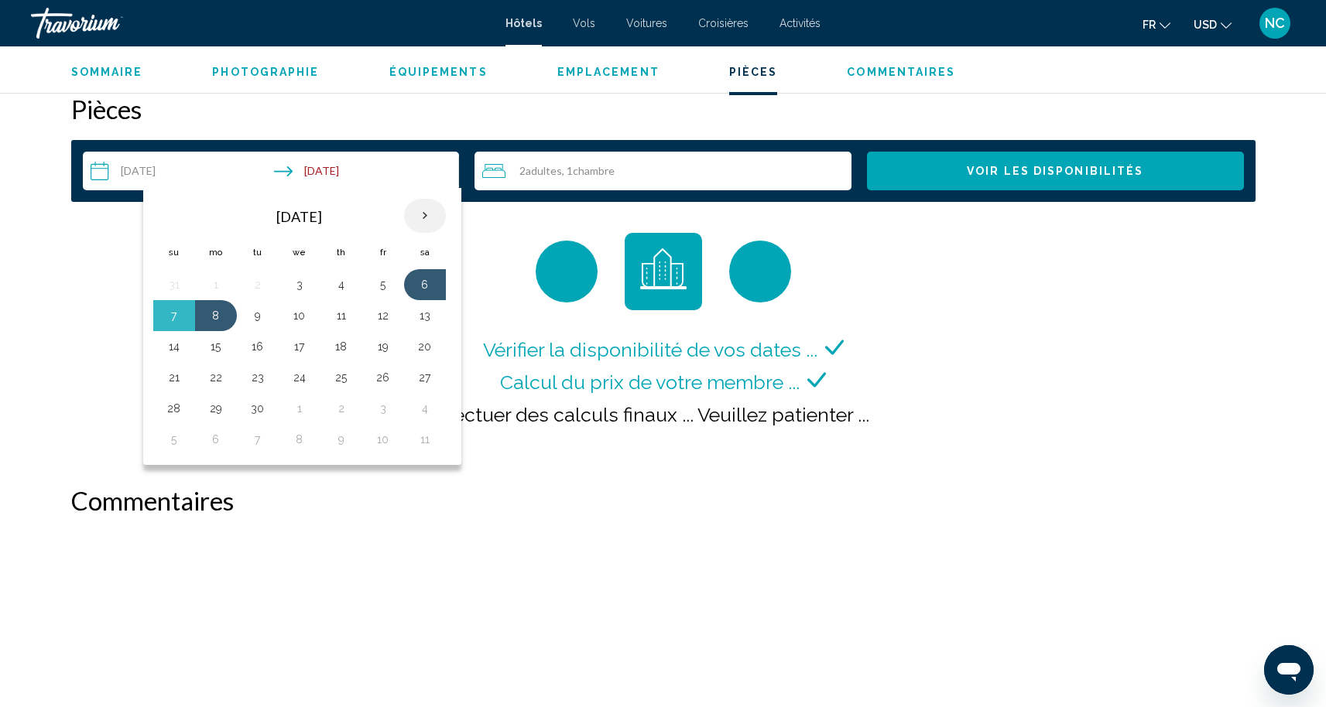
click at [429, 217] on th "Next month" at bounding box center [425, 216] width 42 height 34
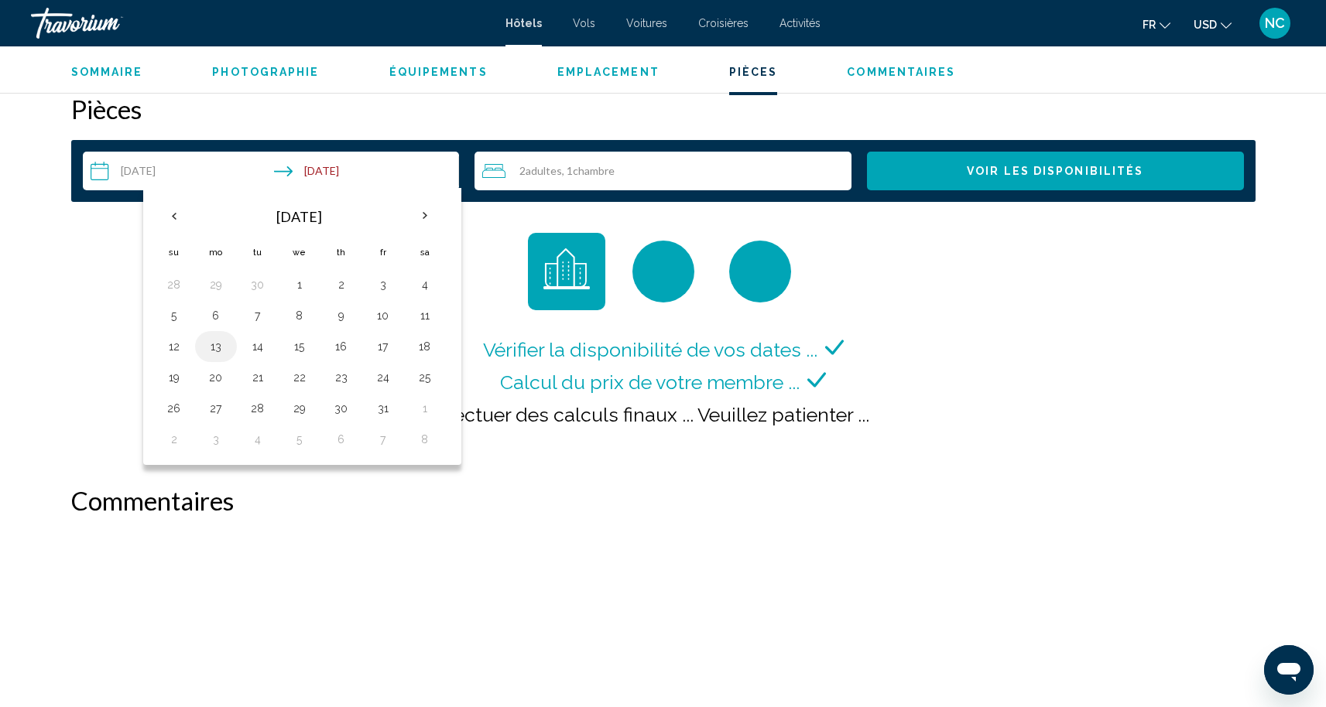
click at [219, 352] on button "13" at bounding box center [216, 347] width 25 height 22
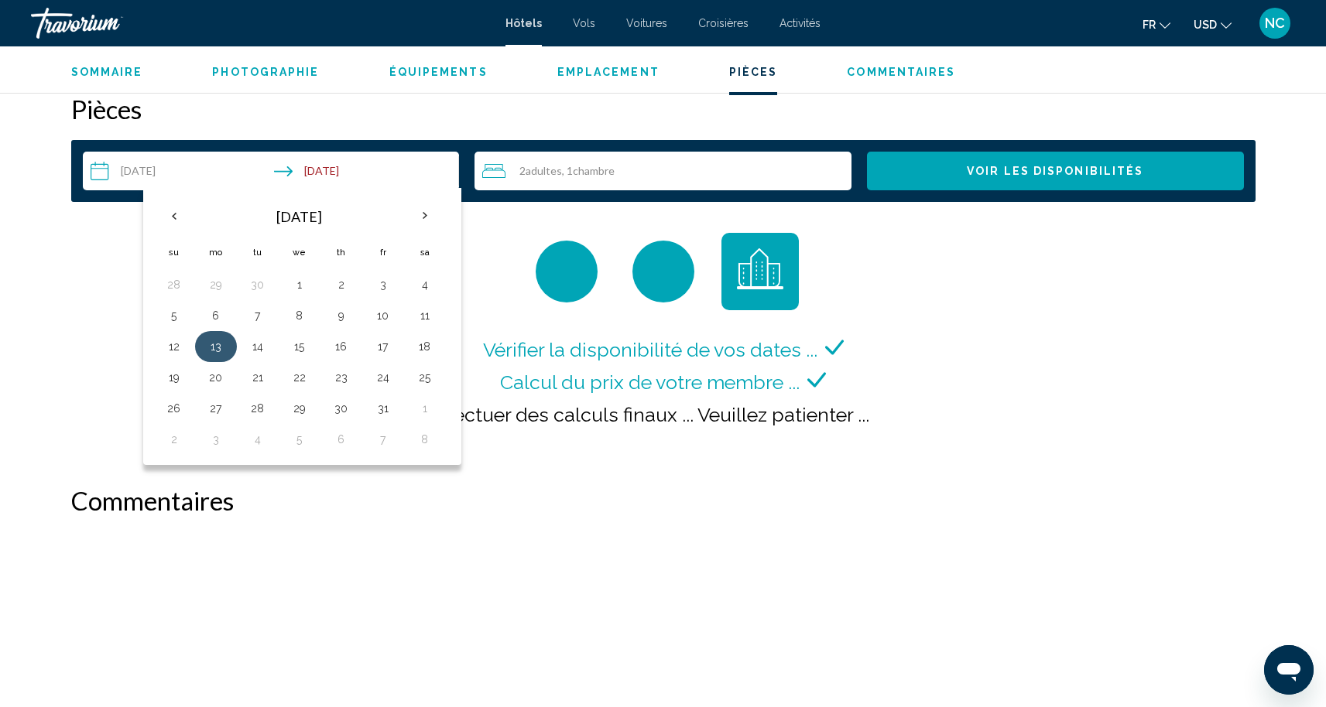
click at [217, 344] on button "13" at bounding box center [216, 347] width 25 height 22
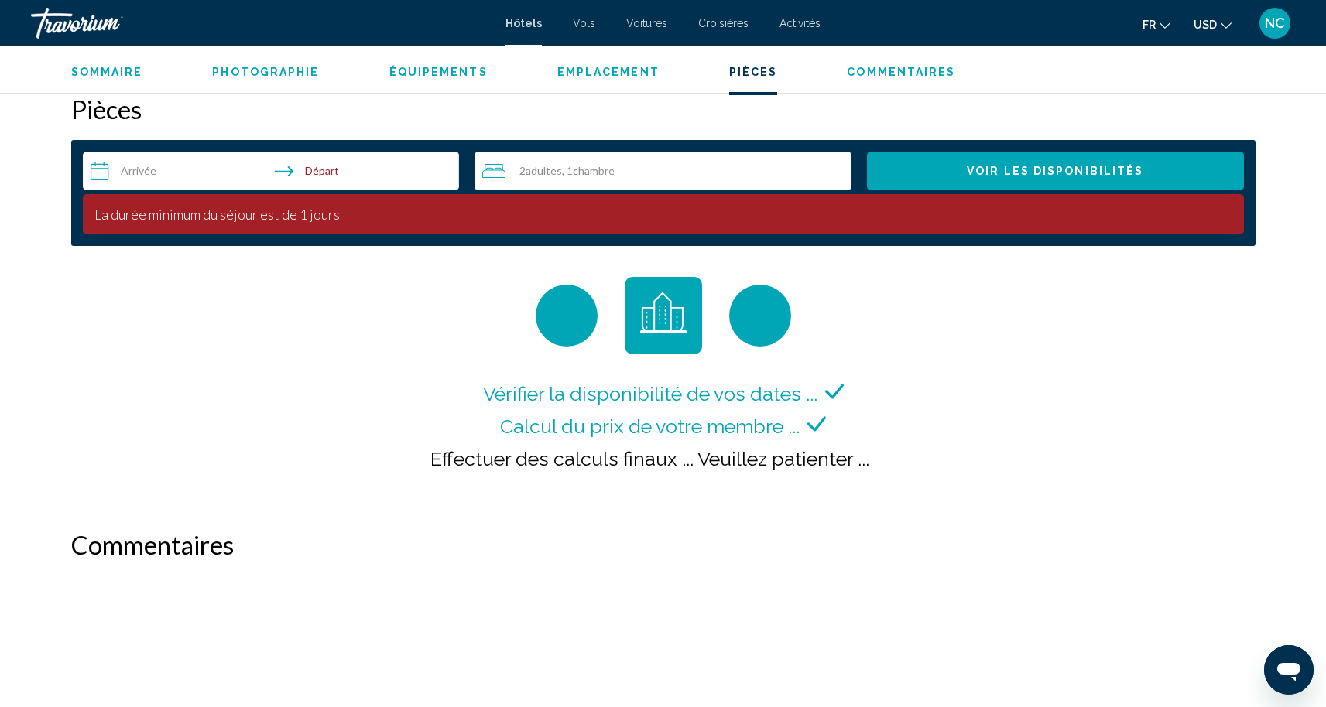
click at [148, 170] on input "**********" at bounding box center [274, 173] width 383 height 43
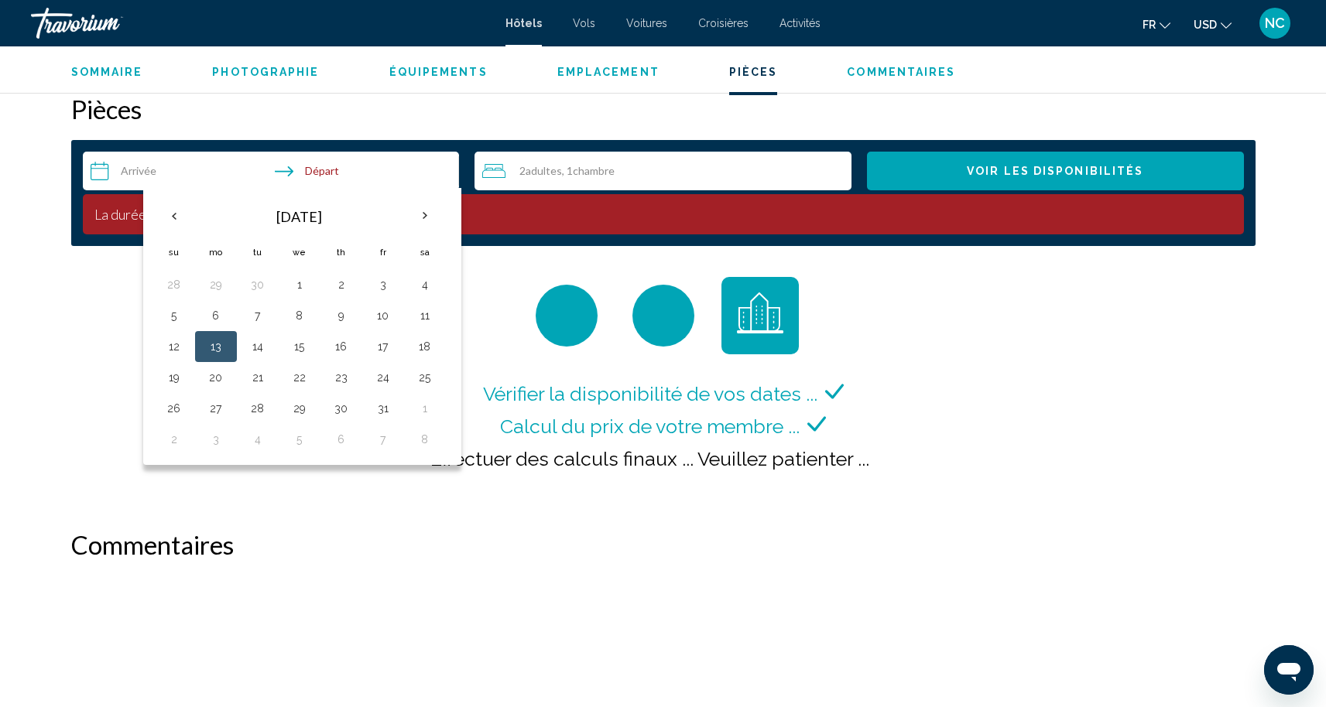
click at [222, 348] on button "13" at bounding box center [216, 347] width 25 height 22
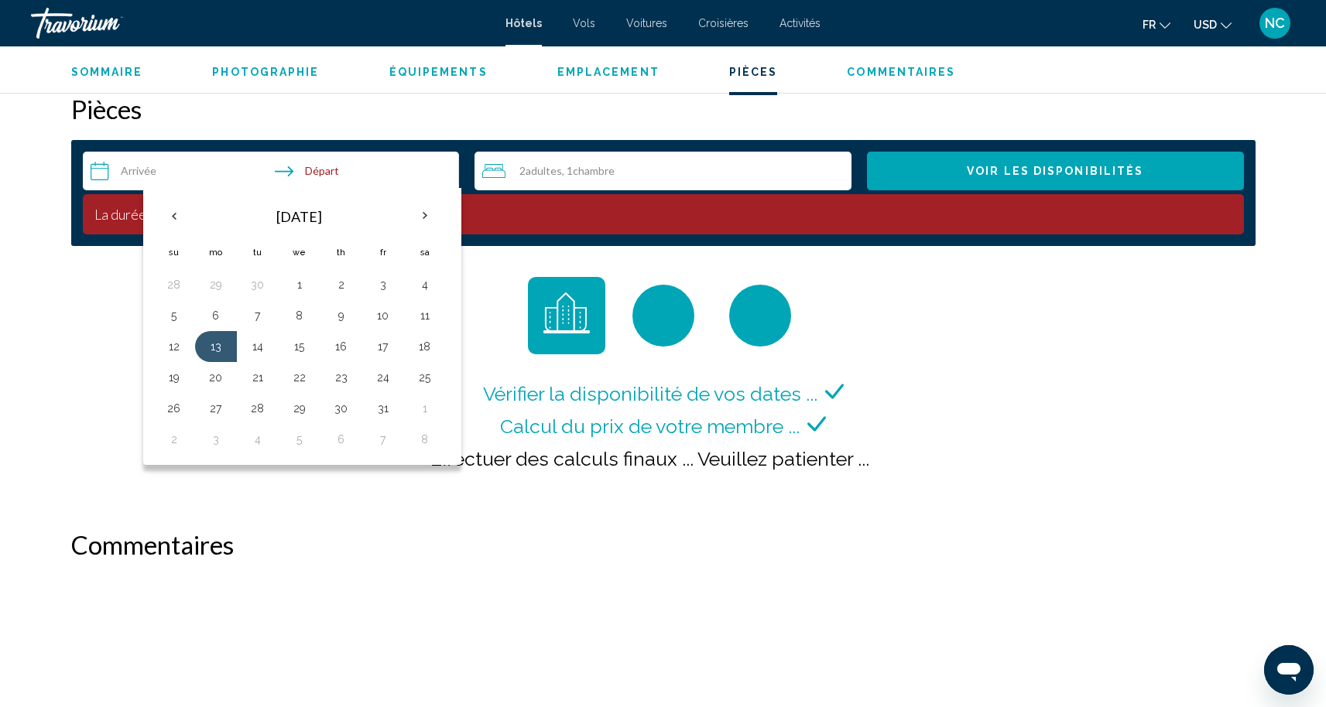
drag, startPoint x: 426, startPoint y: 321, endPoint x: 424, endPoint y: 313, distance: 8.7
click at [424, 313] on button "11" at bounding box center [425, 316] width 25 height 22
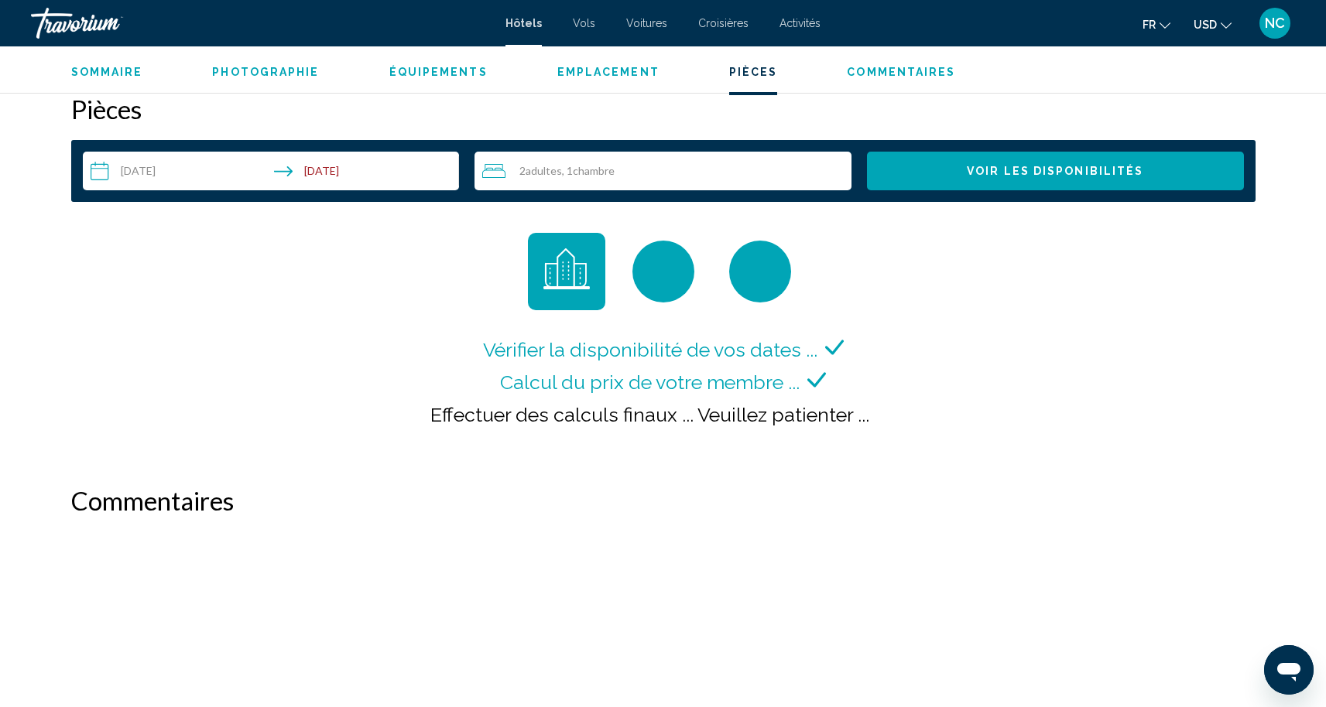
click at [1102, 167] on span "Voir les disponibilités" at bounding box center [1055, 172] width 176 height 12
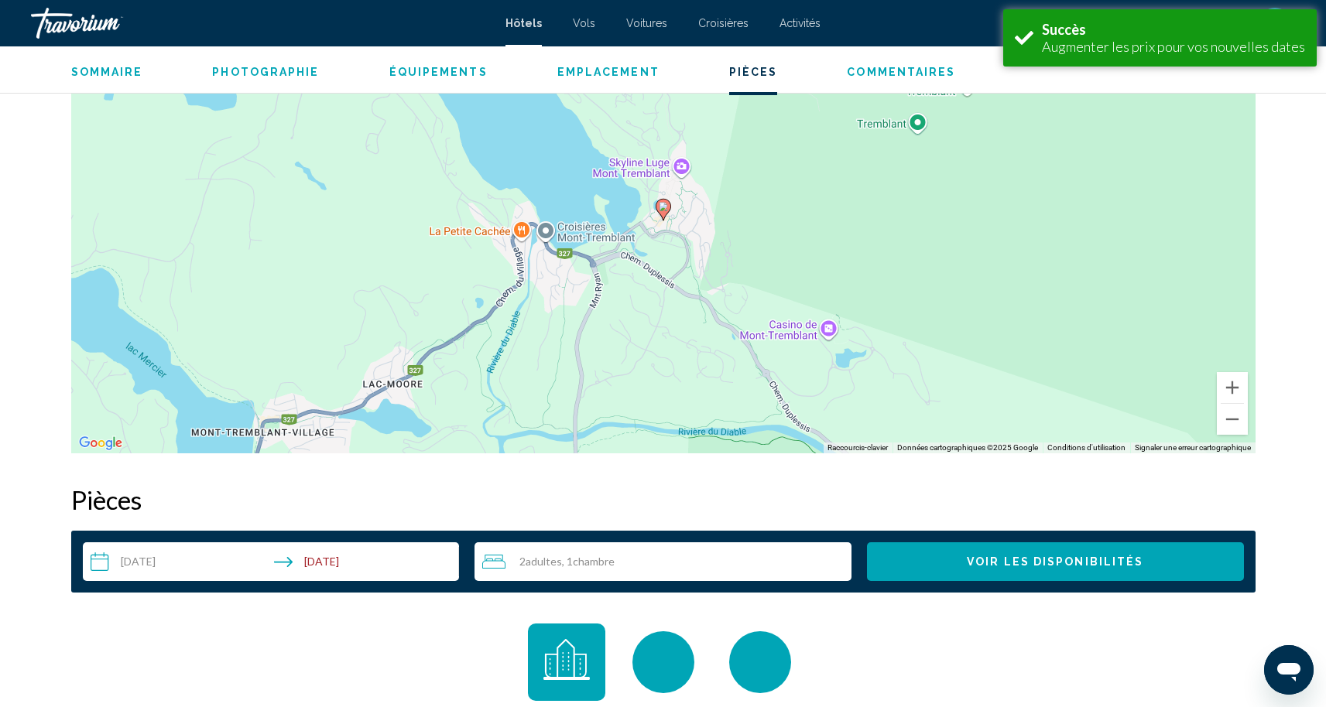
scroll to position [1959, 0]
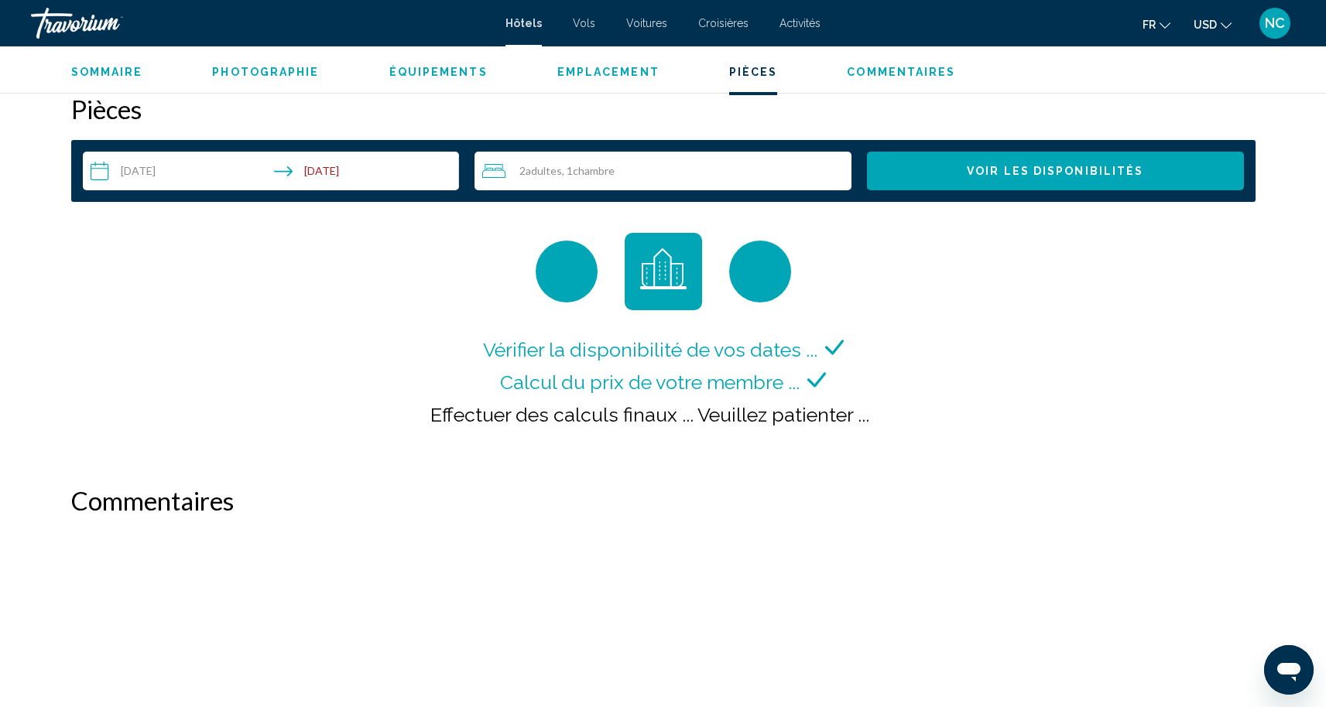
click at [743, 84] on div "Sommaire Photographie Équipements Emplacement Pièces Commentaires Voir les disp…" at bounding box center [663, 70] width 1246 height 48
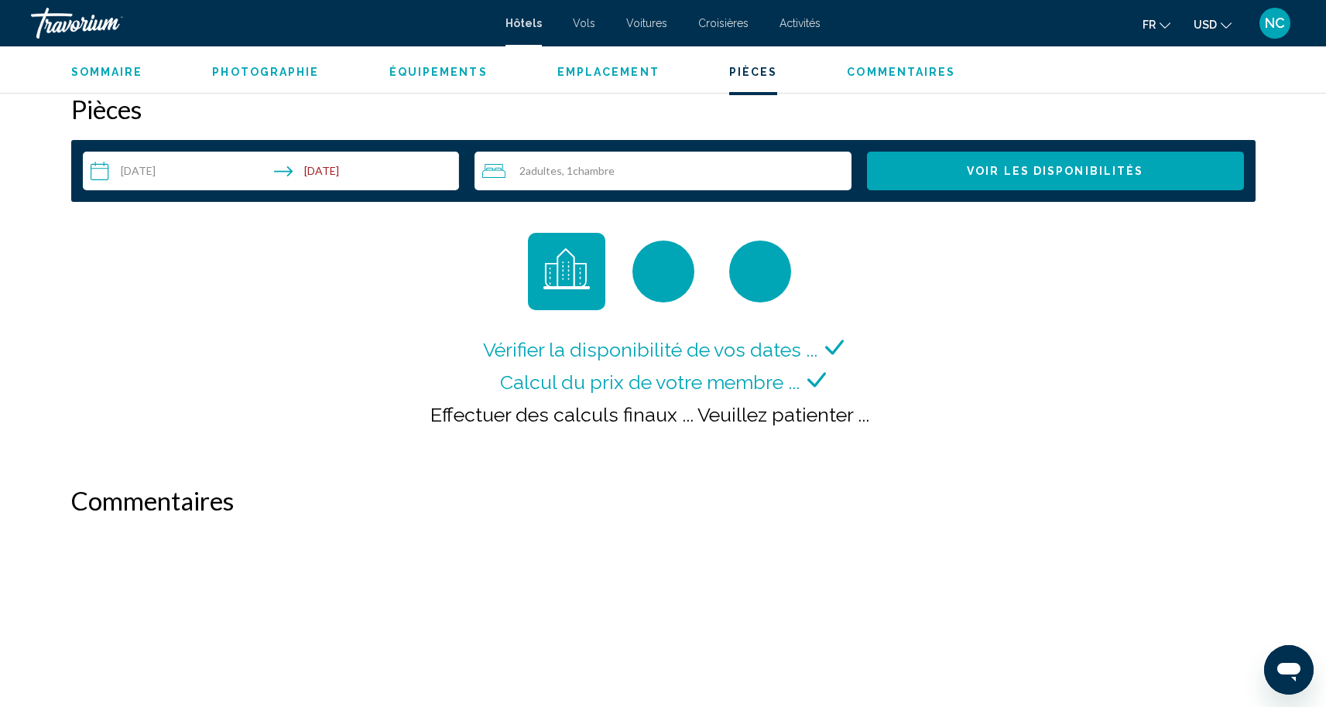
click at [635, 78] on button "Emplacement" at bounding box center [608, 72] width 102 height 14
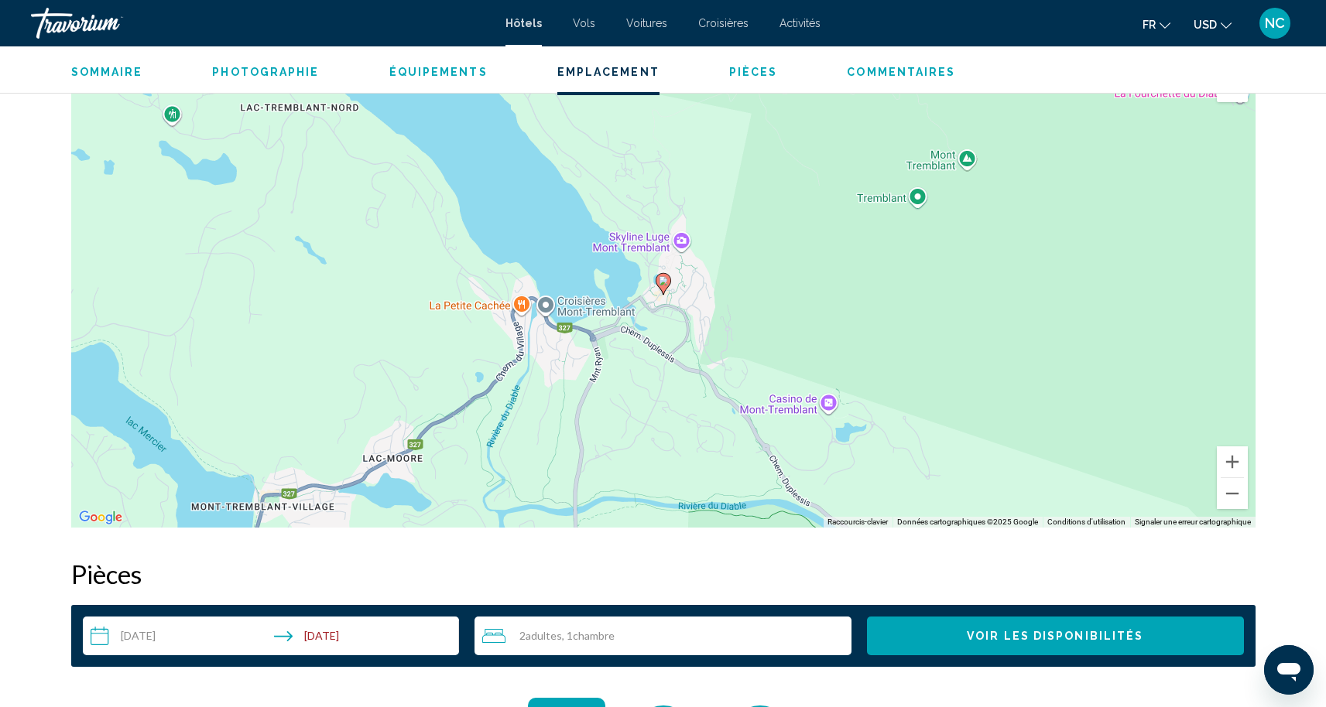
scroll to position [1418, 0]
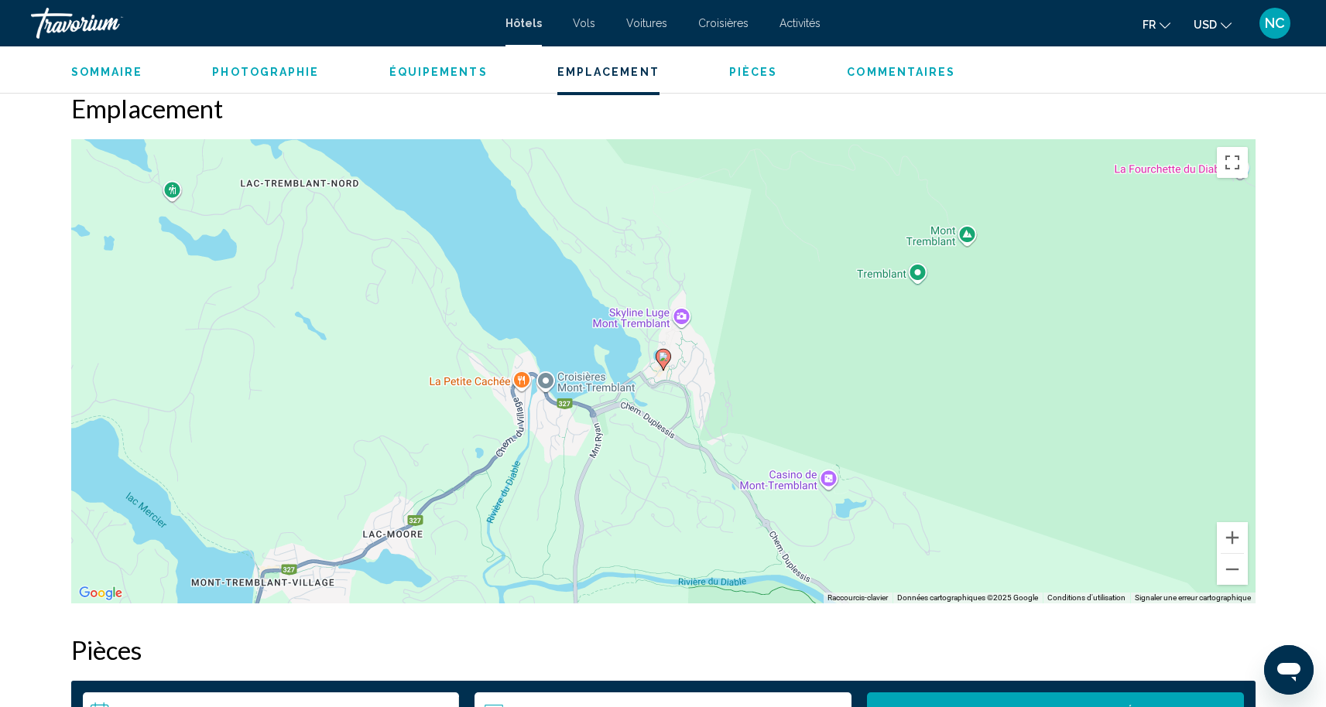
click at [895, 70] on span "Commentaires" at bounding box center [901, 72] width 108 height 12
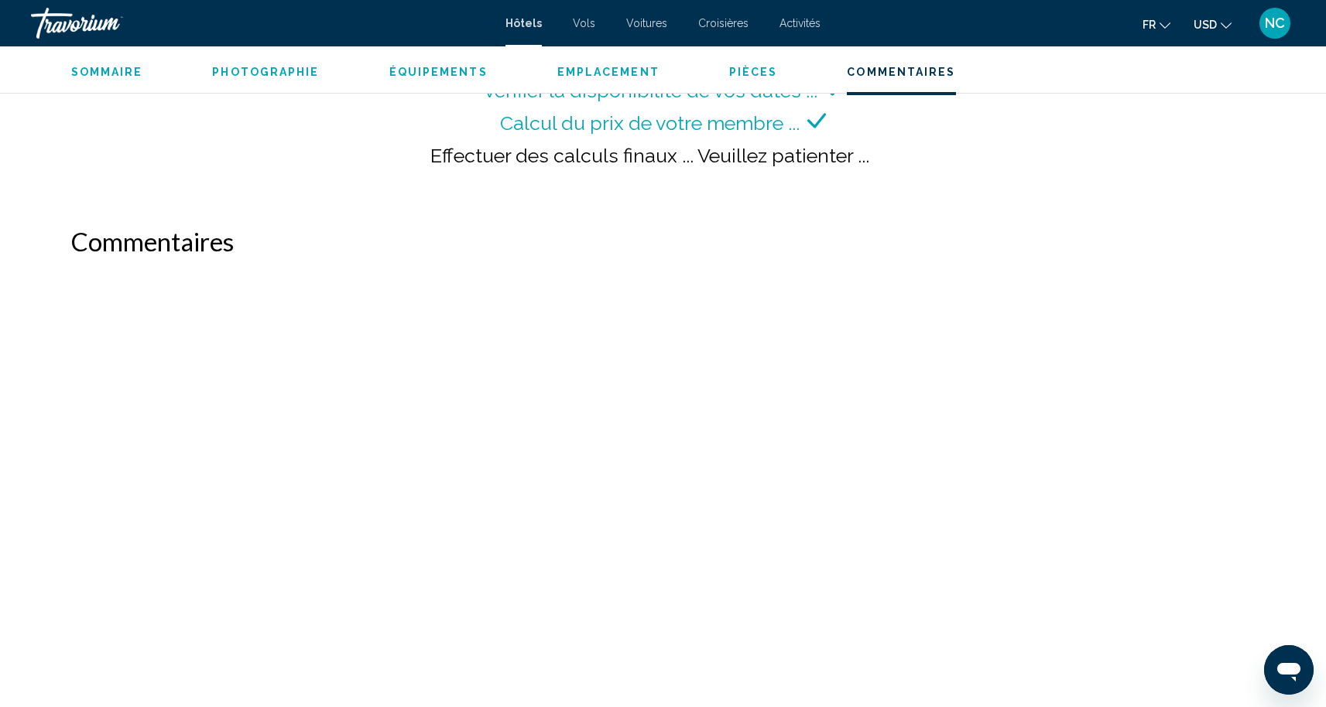
scroll to position [2351, 0]
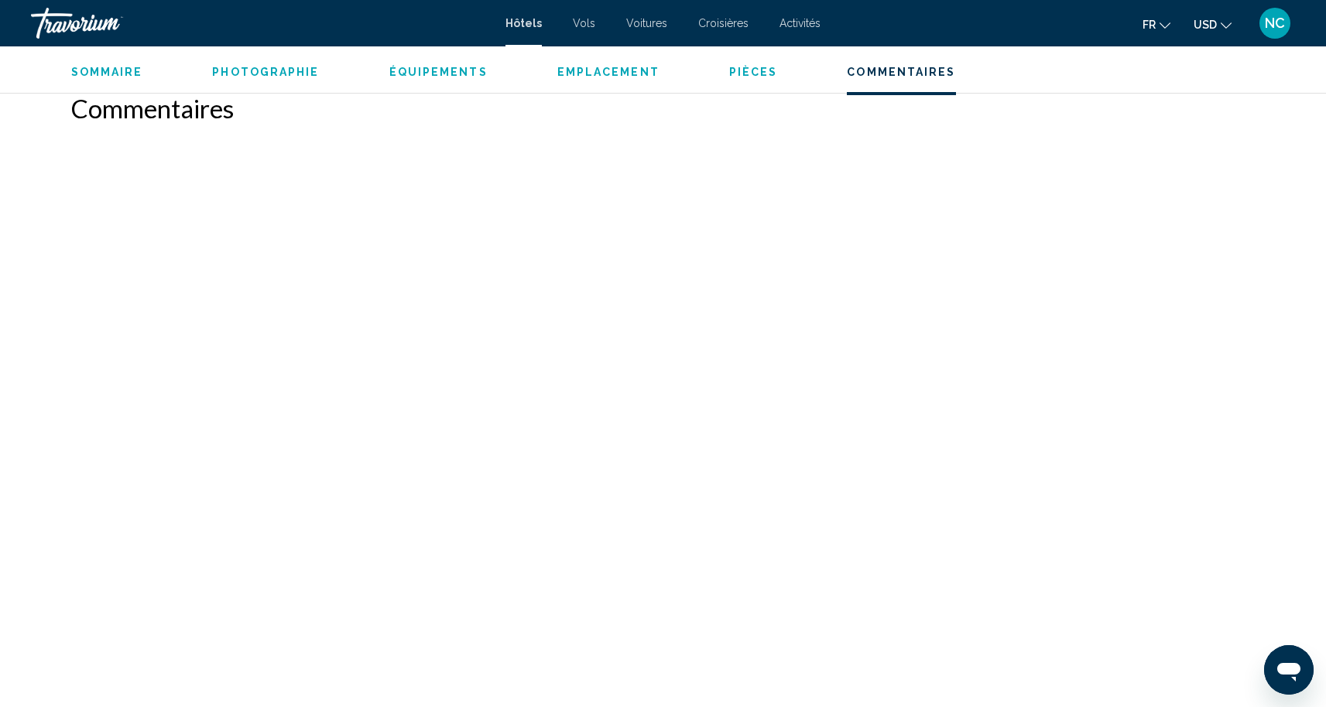
click at [741, 73] on span "Pièces" at bounding box center [753, 72] width 49 height 12
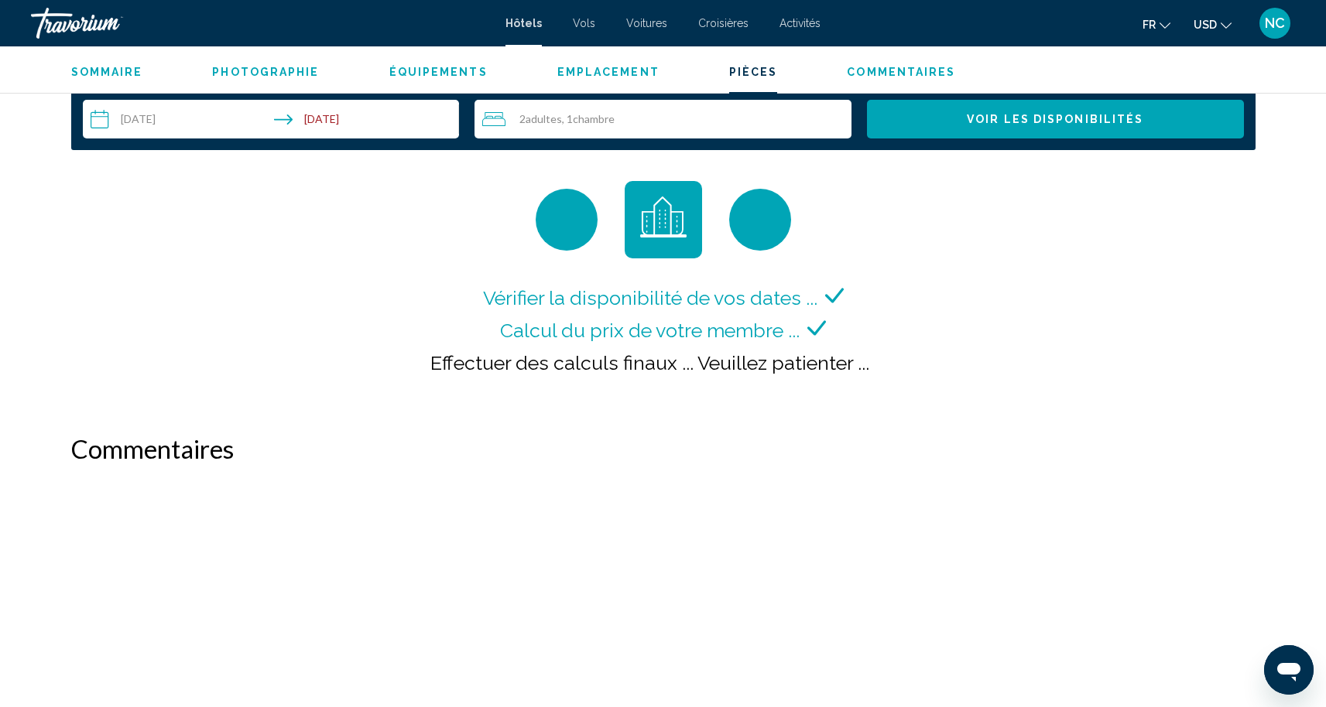
scroll to position [1960, 0]
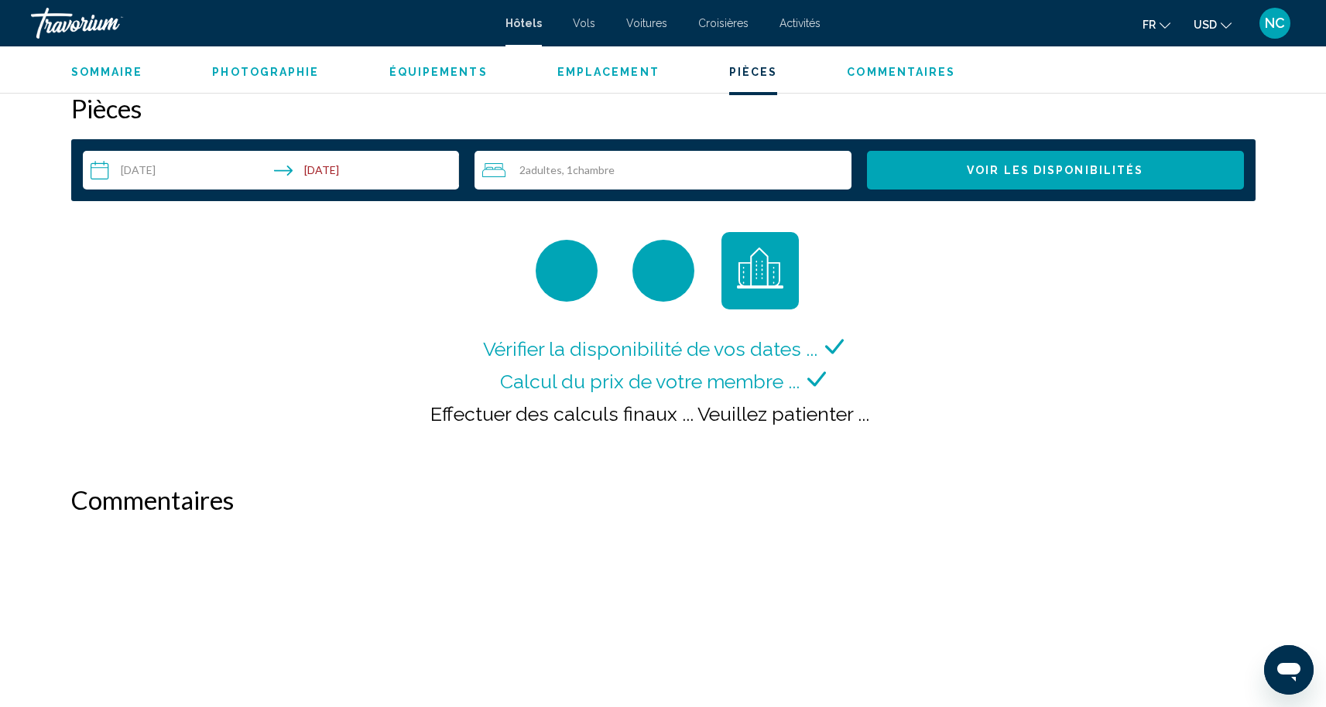
click at [165, 176] on input "**********" at bounding box center [274, 172] width 383 height 43
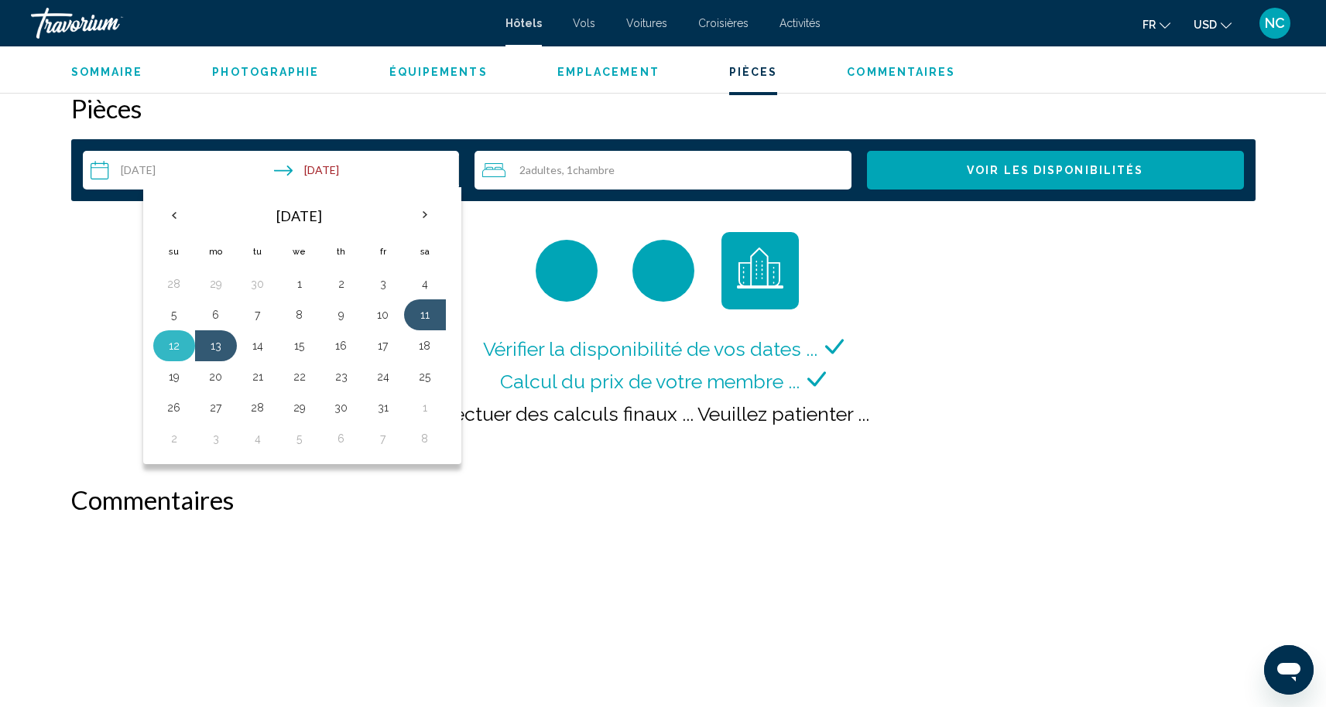
click at [170, 346] on button "12" at bounding box center [174, 346] width 25 height 22
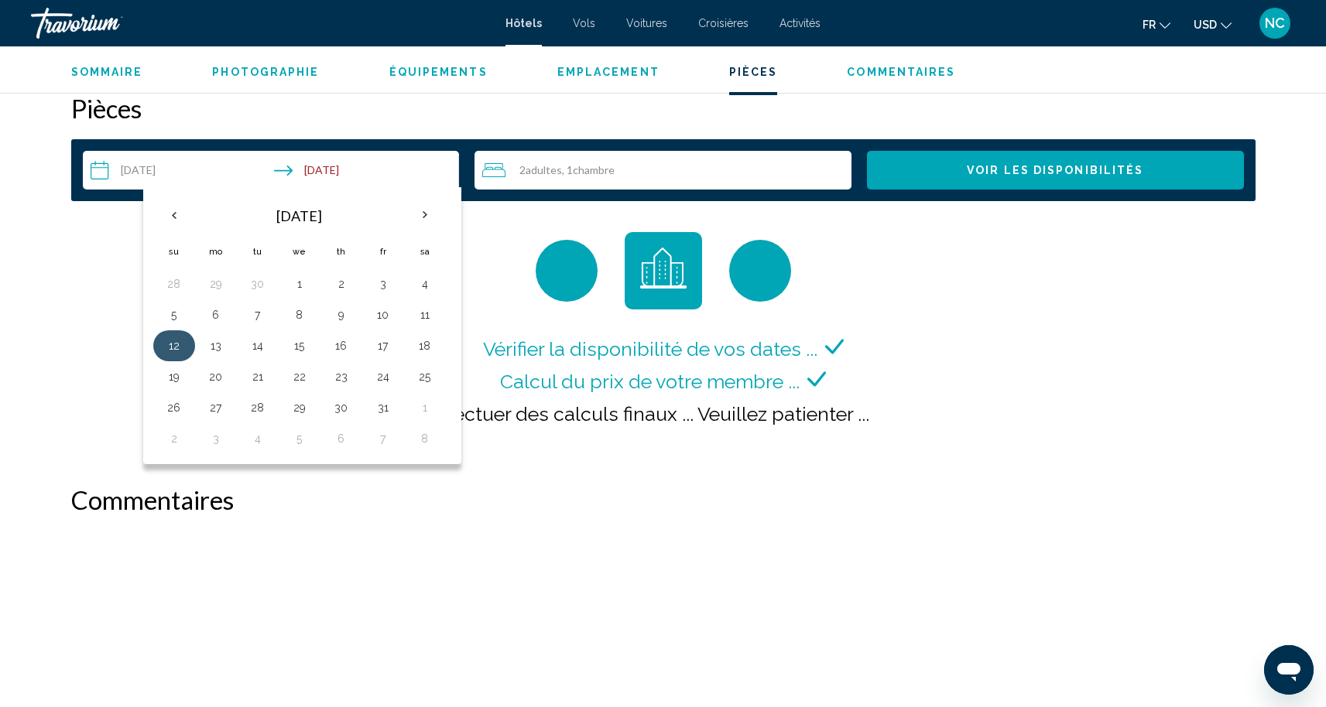
click at [170, 346] on button "12" at bounding box center [174, 346] width 25 height 22
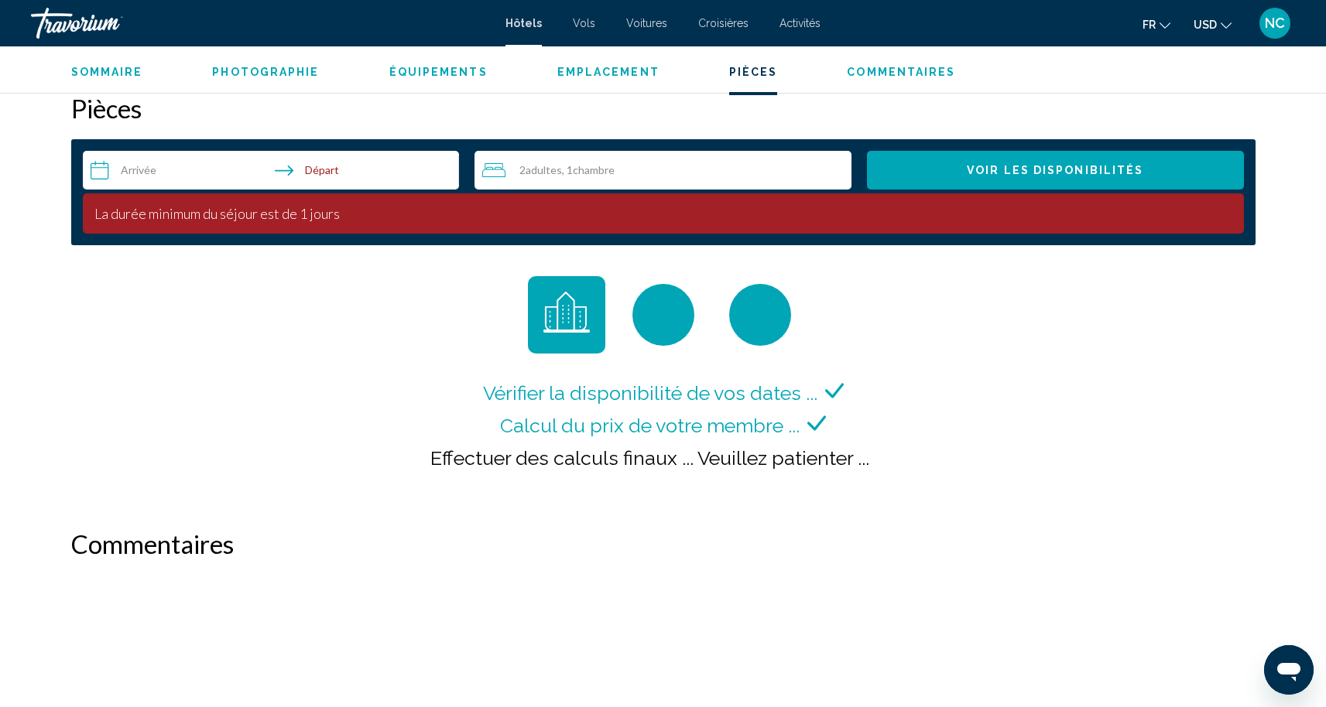
click at [164, 171] on input "**********" at bounding box center [274, 172] width 383 height 43
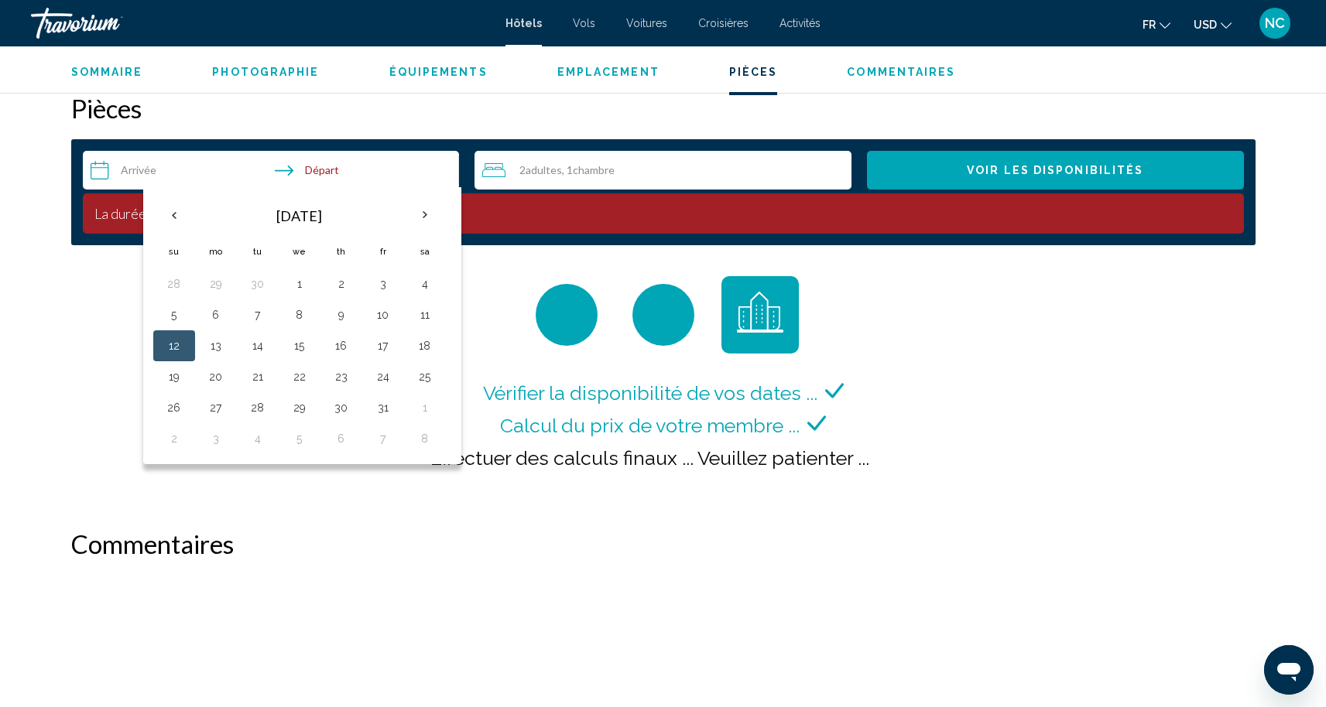
click at [171, 348] on button "12" at bounding box center [174, 346] width 25 height 22
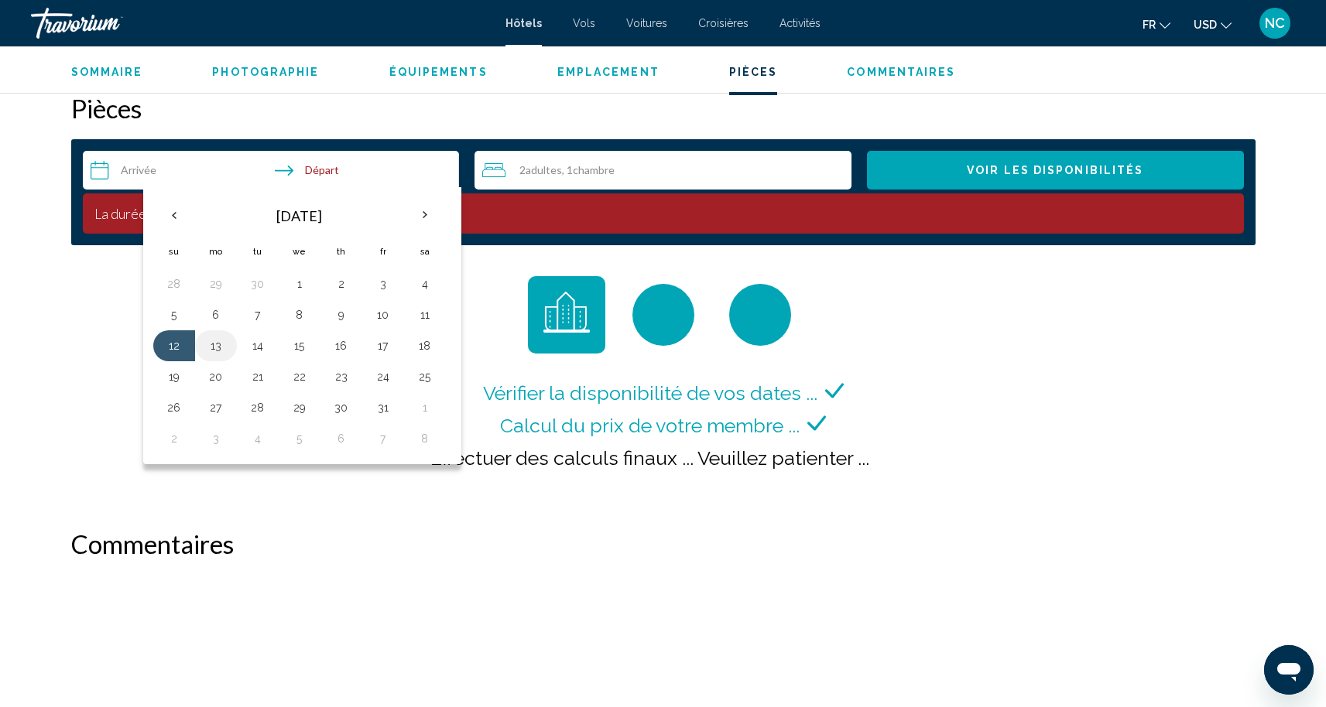
click at [215, 351] on button "13" at bounding box center [216, 346] width 25 height 22
type input "**********"
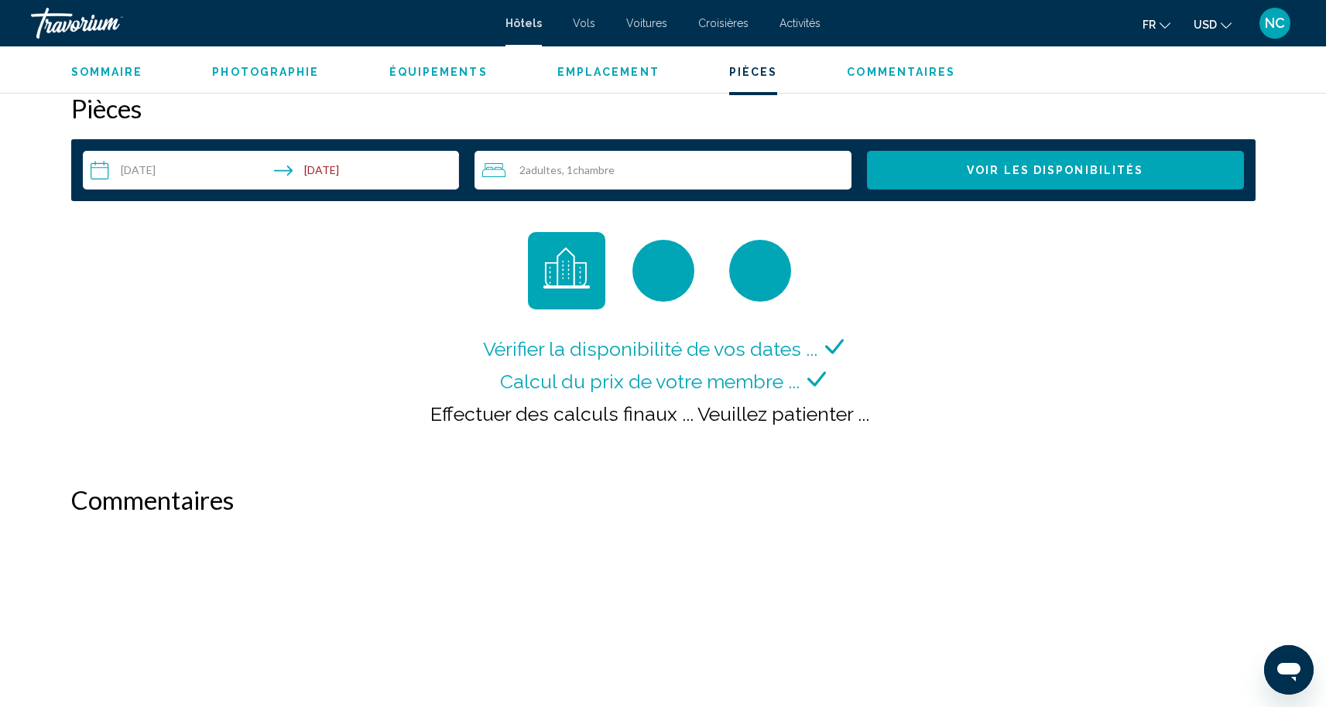
click at [1128, 172] on span "Voir les disponibilités" at bounding box center [1055, 171] width 176 height 12
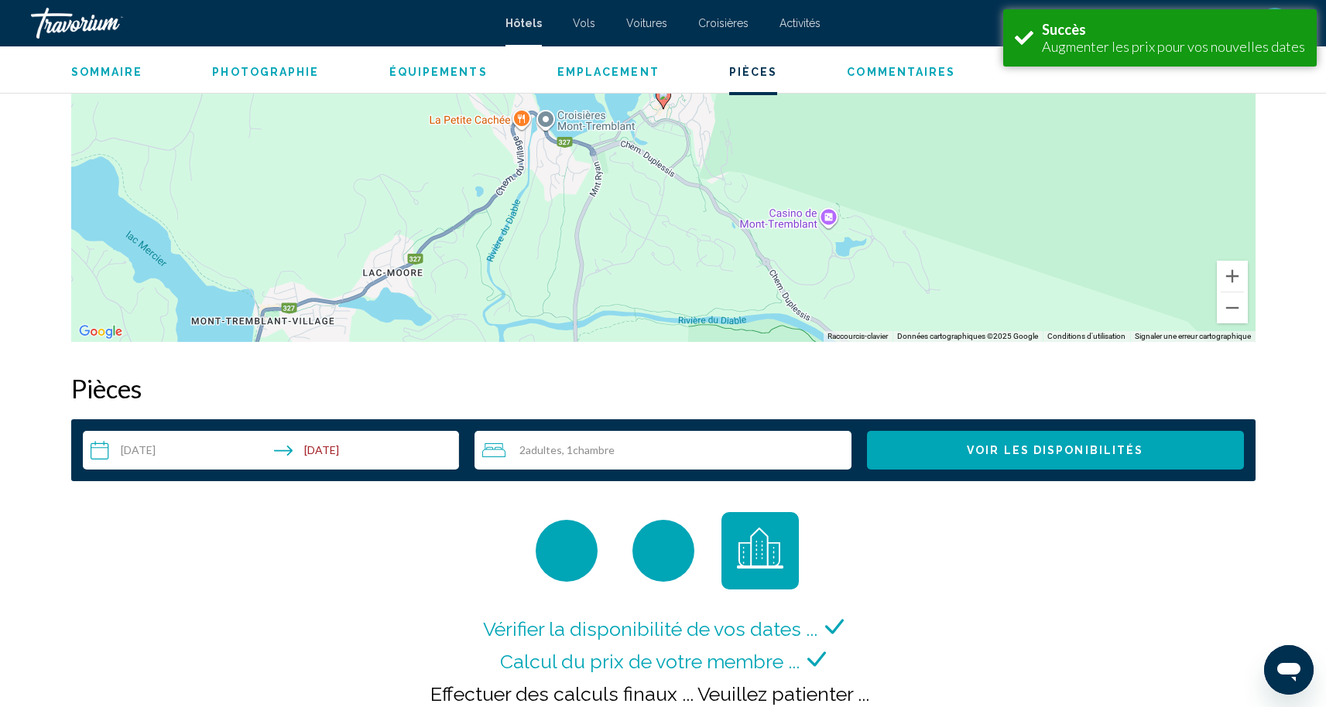
scroll to position [1959, 0]
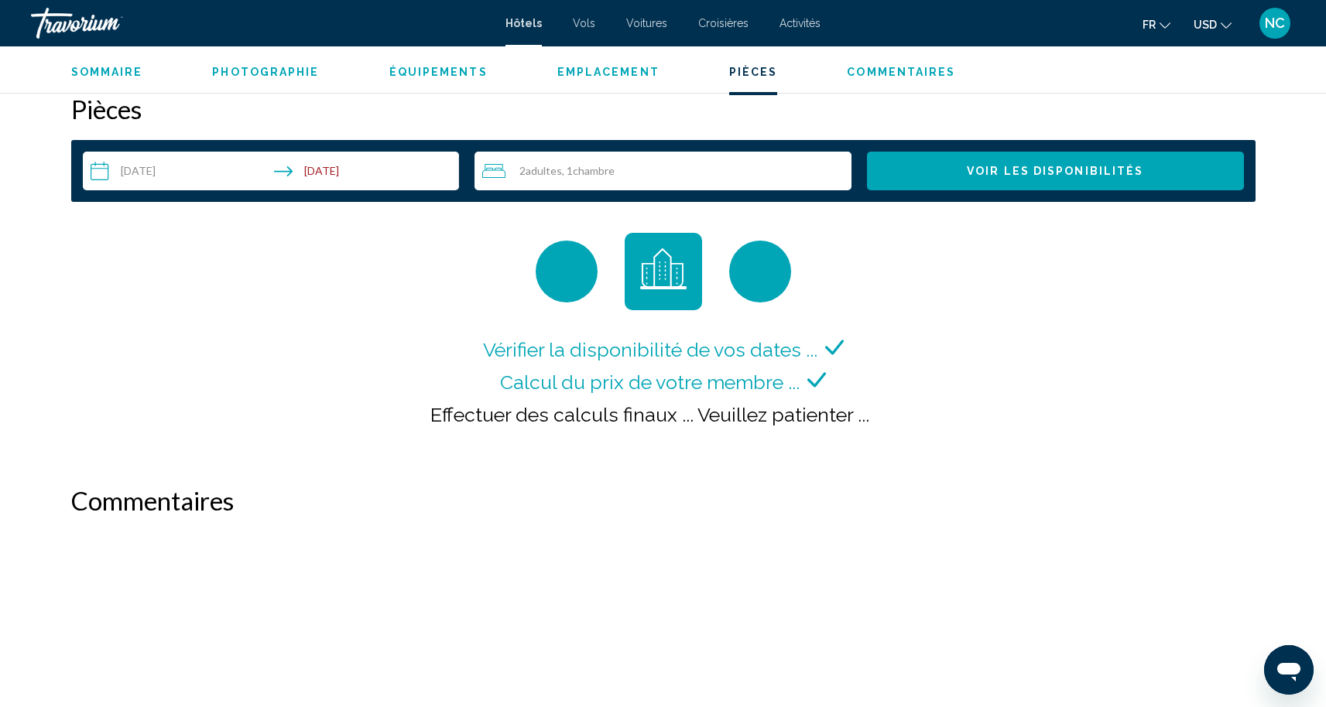
click at [576, 29] on div "Hôtels Vols Voitures Croisières Activités Hôtels Vols Voitures Croisières Activ…" at bounding box center [663, 23] width 1326 height 33
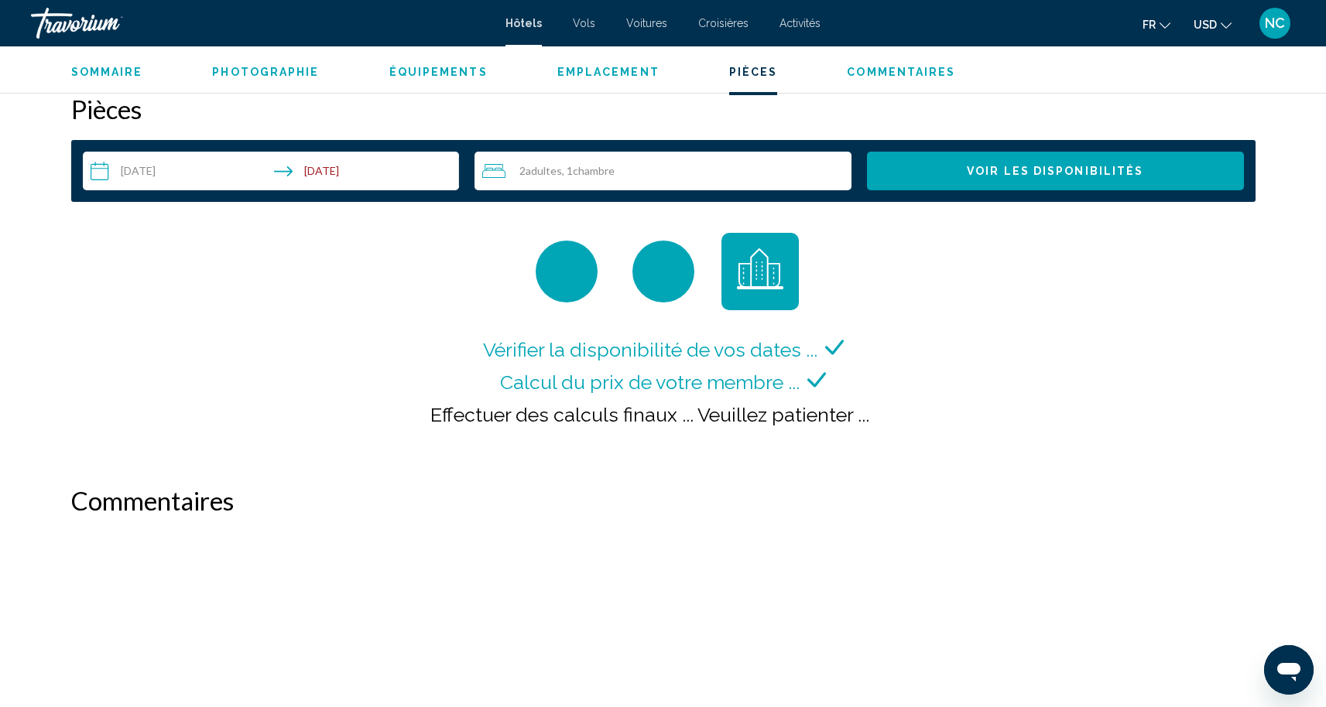
click at [648, 30] on div "Hôtels Vols Voitures Croisières Activités Hôtels Vols Voitures Croisières Activ…" at bounding box center [663, 23] width 1326 height 33
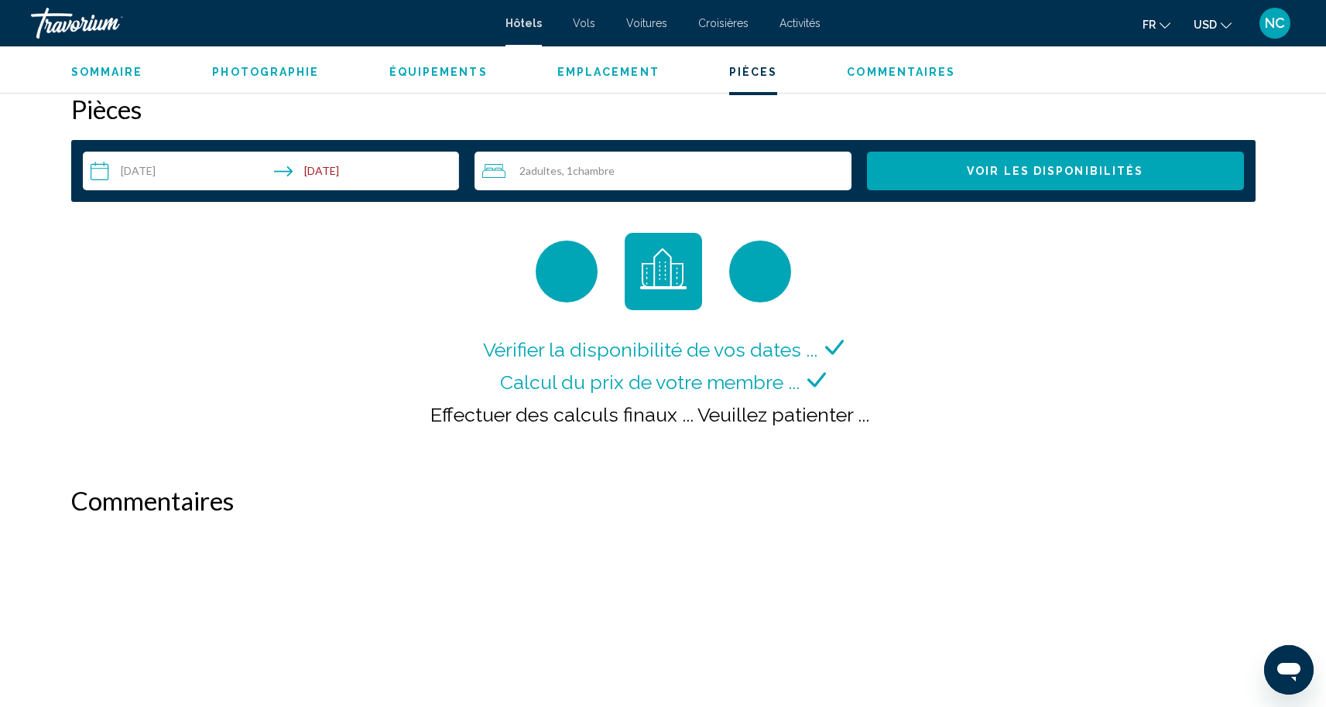
click at [722, 28] on span "Croisières" at bounding box center [723, 23] width 50 height 12
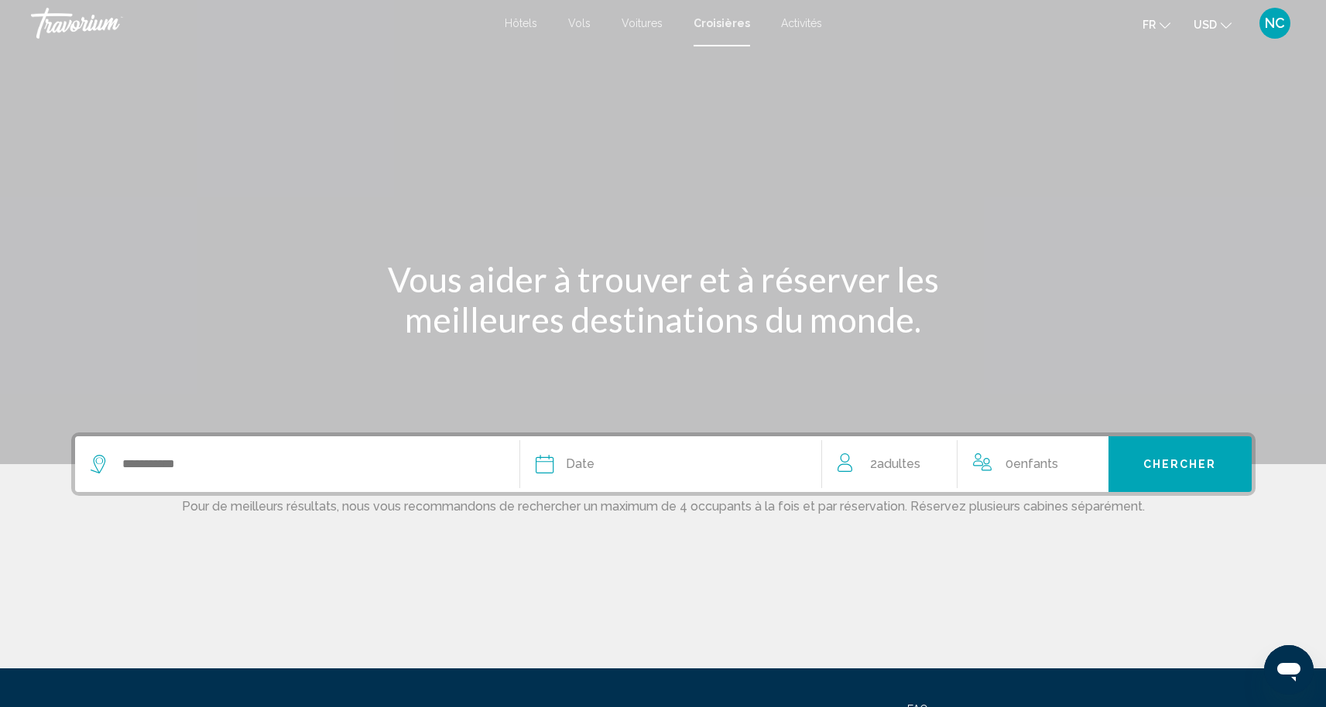
click at [789, 30] on div "Hôtels Vols Voitures Croisières Activités Hôtels Vols Voitures Croisières Activ…" at bounding box center [663, 23] width 1326 height 33
click at [727, 18] on span "Croisières" at bounding box center [721, 23] width 57 height 12
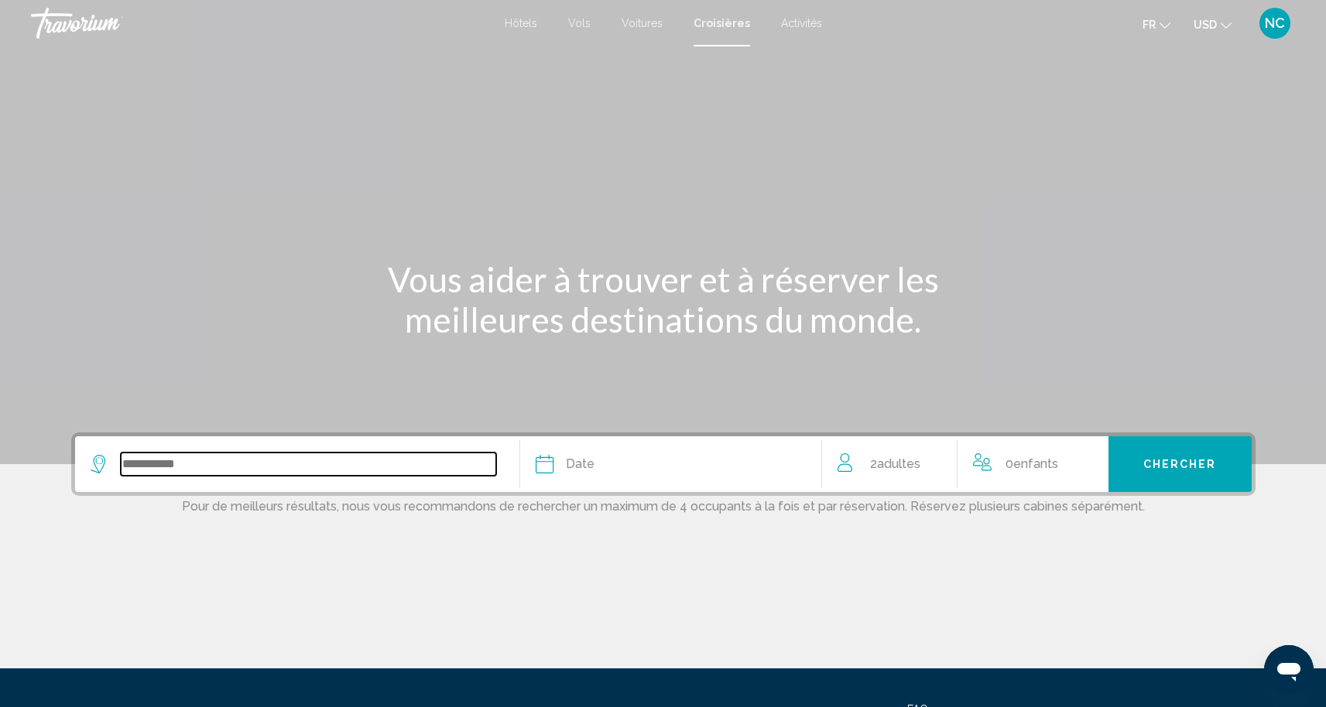
click at [445, 456] on input "Search widget" at bounding box center [308, 464] width 375 height 23
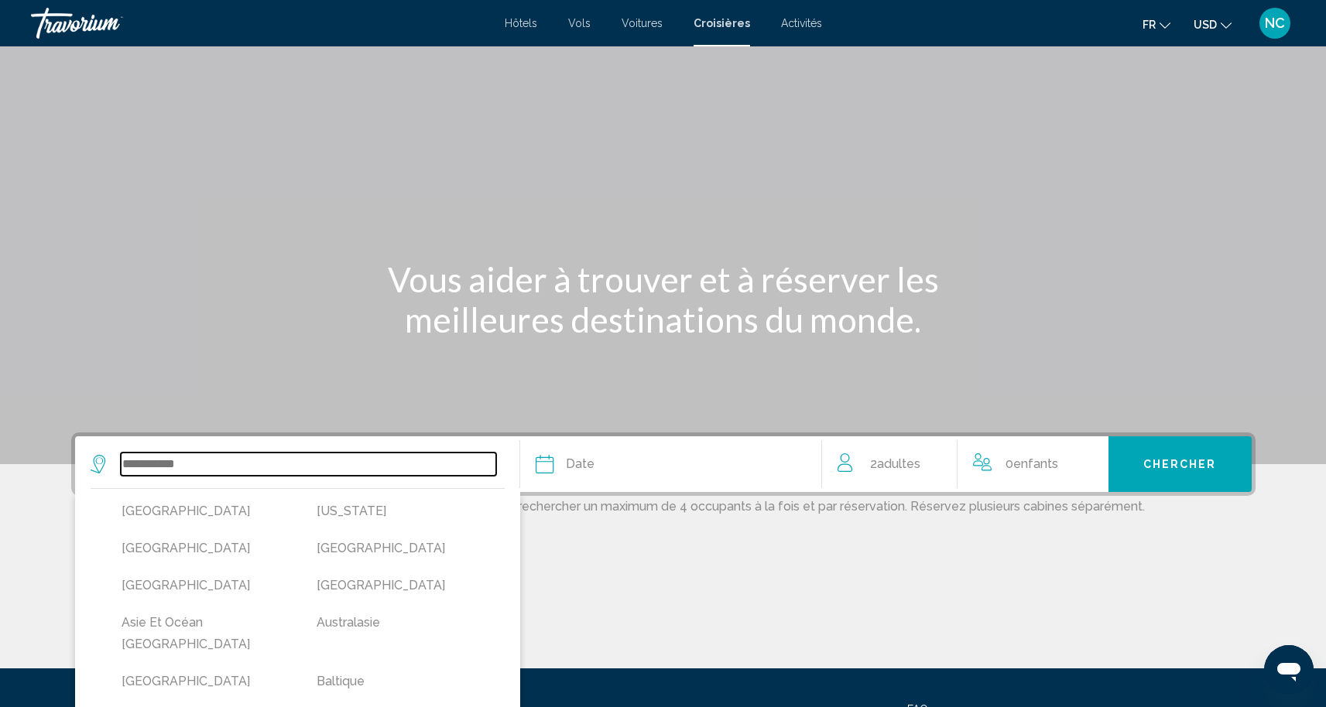
scroll to position [151, 0]
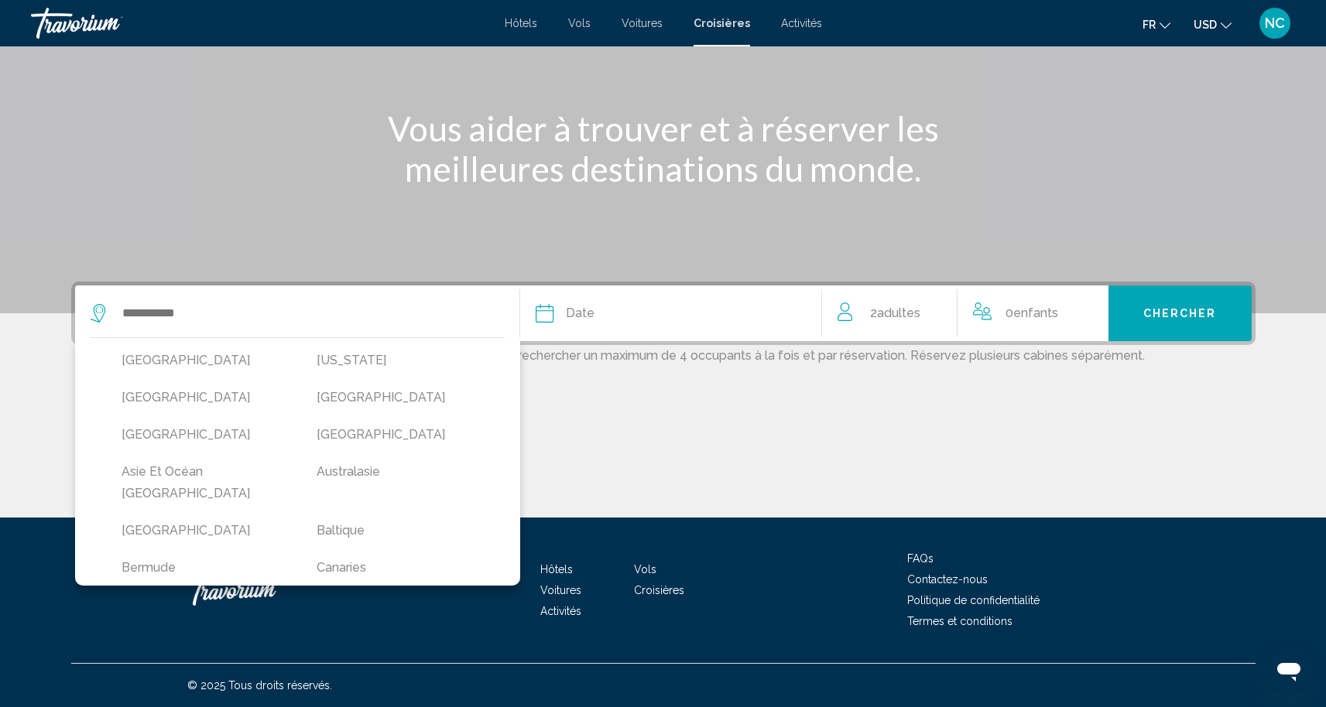
drag, startPoint x: 1189, startPoint y: 385, endPoint x: 1189, endPoint y: 375, distance: 10.8
click at [1189, 377] on div "[GEOGRAPHIC_DATA] [US_STATE] [GEOGRAPHIC_DATA] [GEOGRAPHIC_DATA] [GEOGRAPHIC_DA…" at bounding box center [663, 400] width 1246 height 236
